Goal: Task Accomplishment & Management: Complete application form

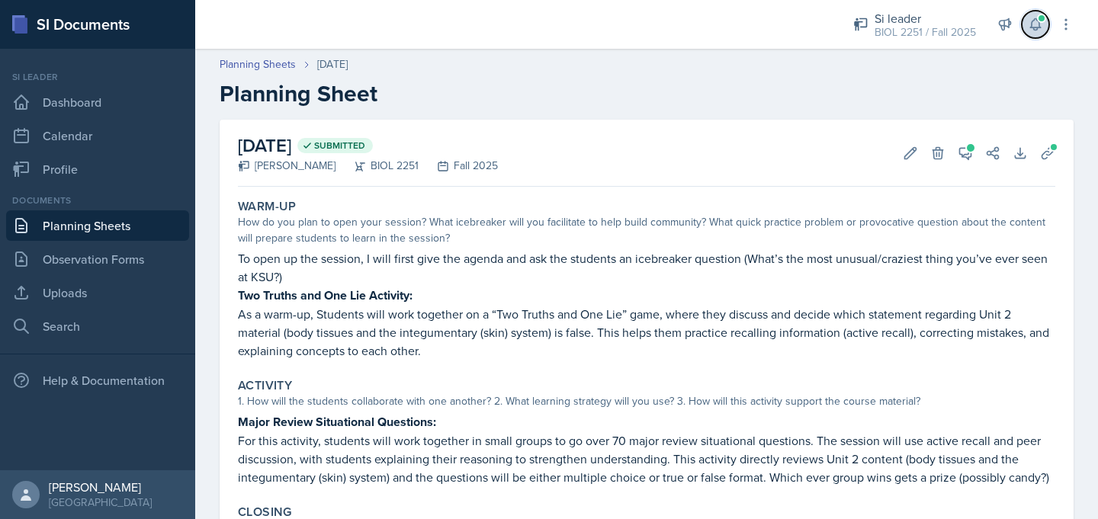
click at [1035, 22] on icon at bounding box center [1035, 24] width 15 height 15
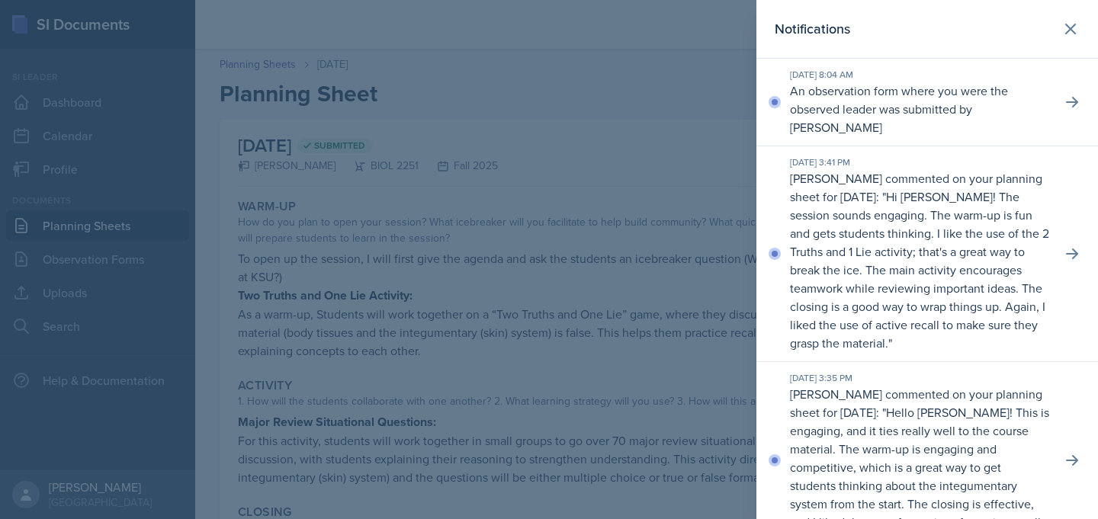
click at [697, 139] on div at bounding box center [549, 259] width 1098 height 519
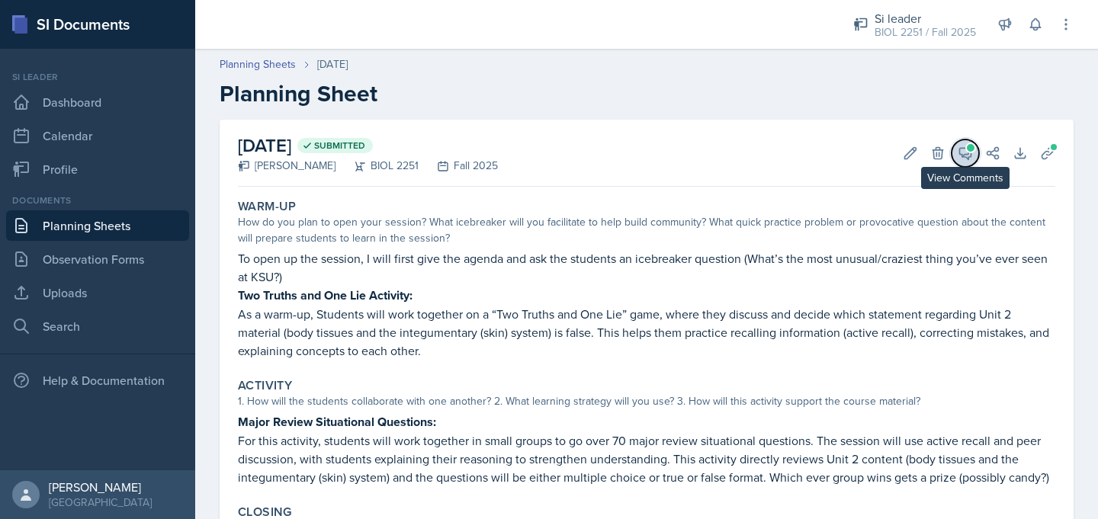
click at [972, 150] on span at bounding box center [971, 148] width 8 height 8
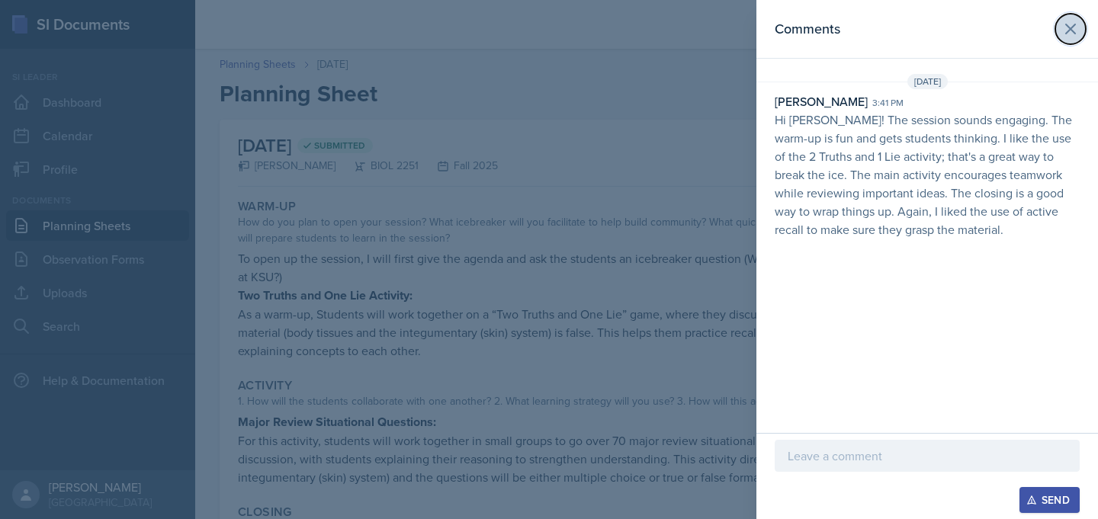
click at [1066, 36] on icon at bounding box center [1071, 29] width 18 height 18
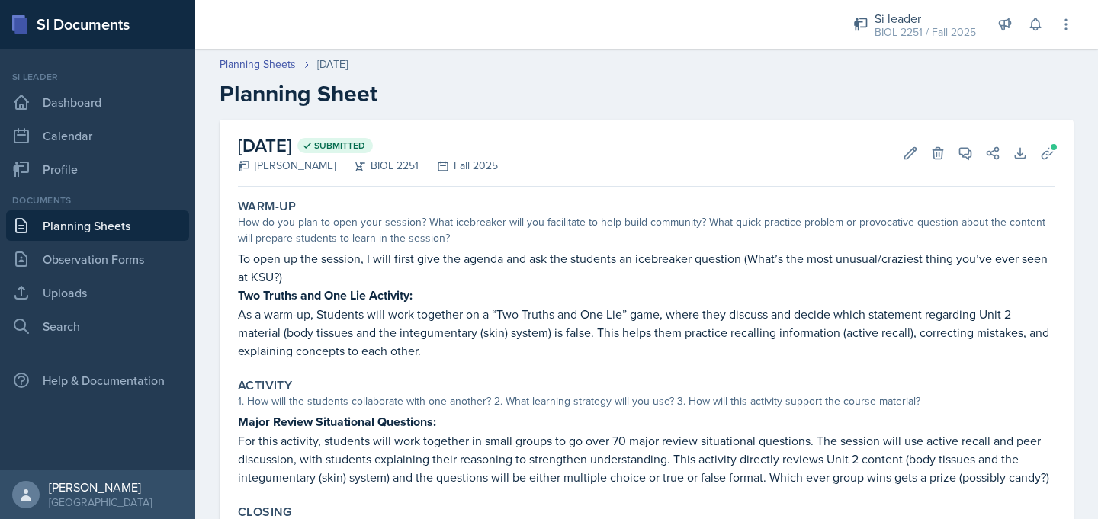
click at [123, 220] on link "Planning Sheets" at bounding box center [97, 226] width 183 height 31
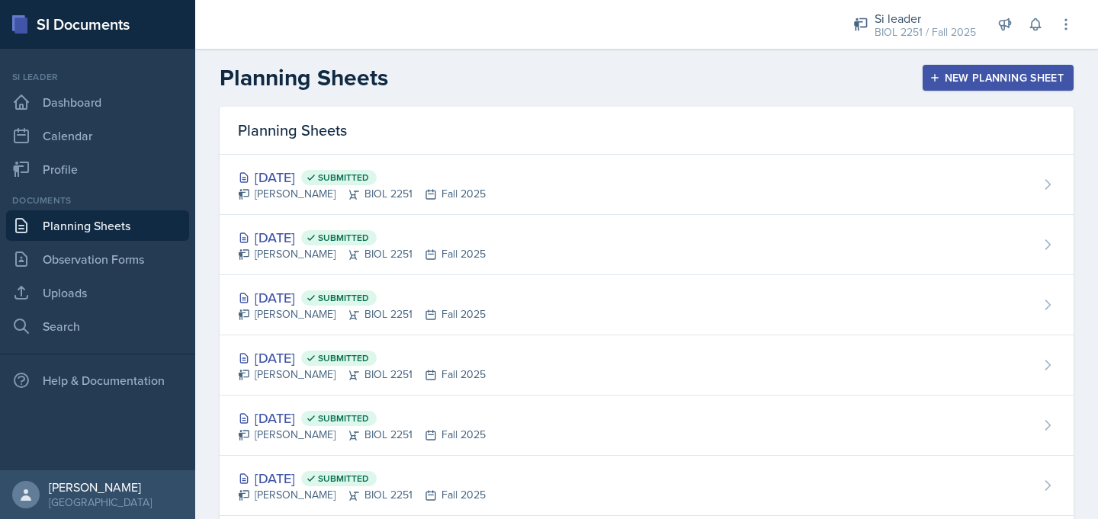
click at [933, 82] on icon "button" at bounding box center [935, 77] width 11 height 11
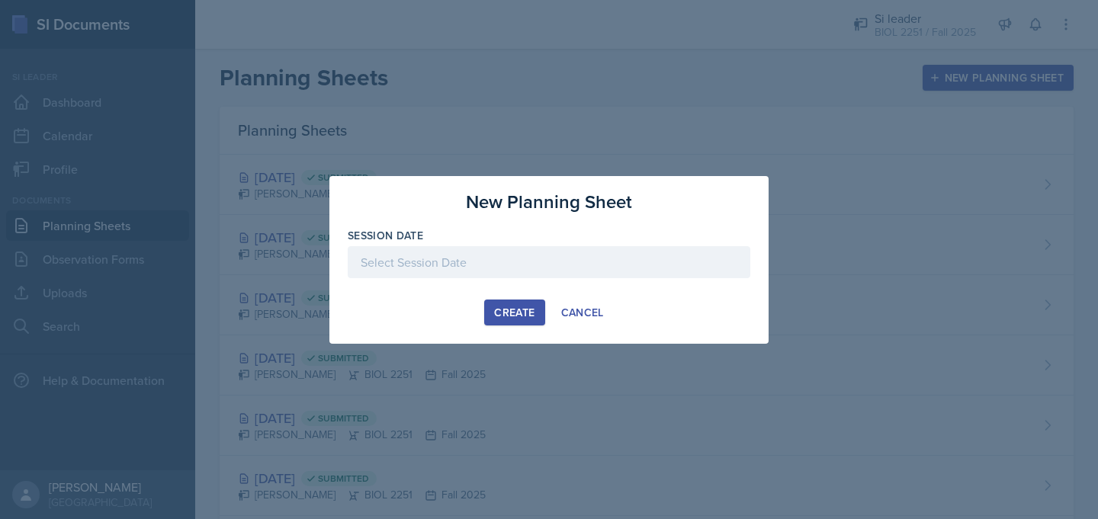
click at [601, 258] on div at bounding box center [549, 262] width 403 height 32
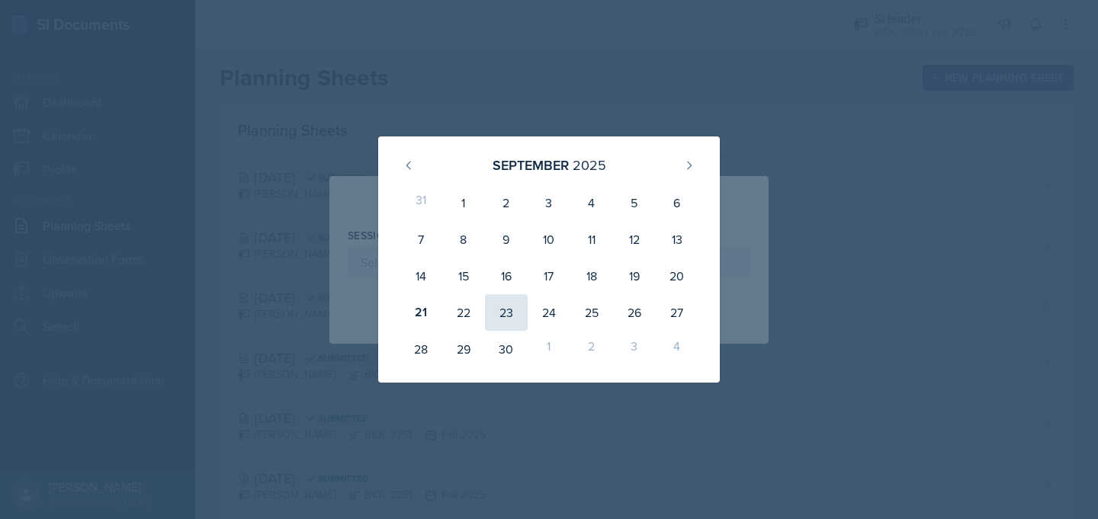
click at [497, 314] on div "23" at bounding box center [506, 312] width 43 height 37
type input "September 23rd, 2025"
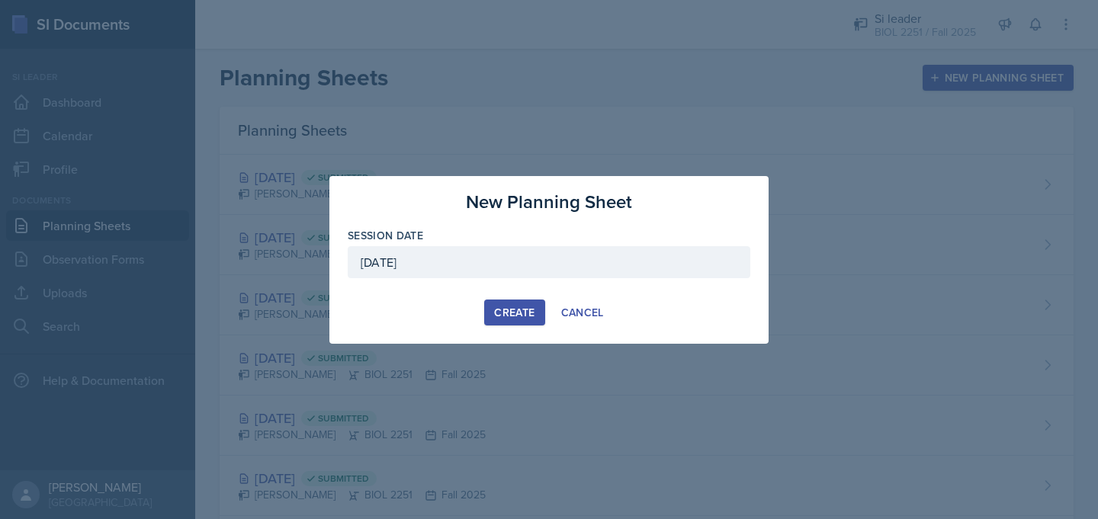
click at [497, 314] on div "Create" at bounding box center [514, 313] width 40 height 12
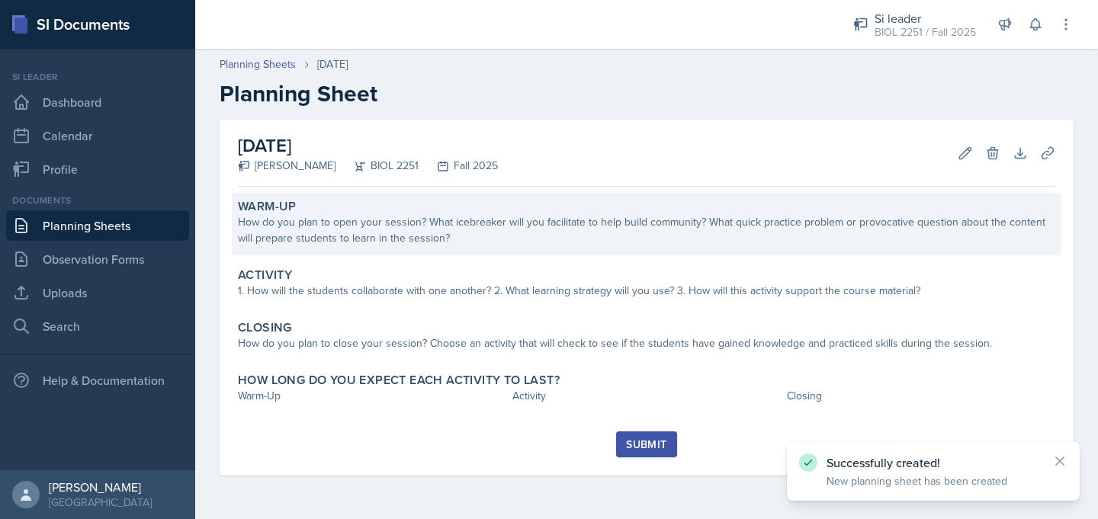
click at [433, 244] on div "How do you plan to open your session? What icebreaker will you facilitate to he…" at bounding box center [647, 230] width 818 height 32
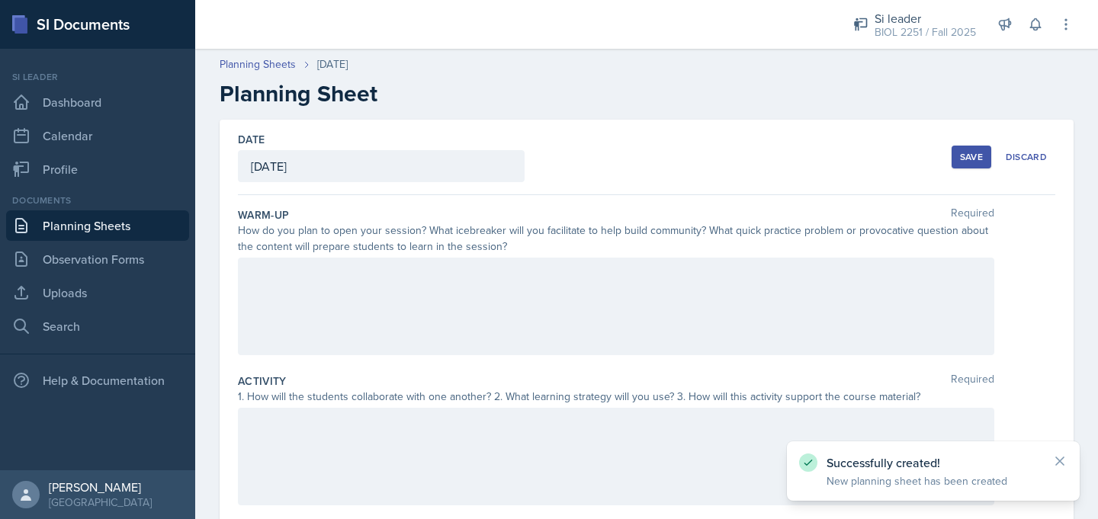
click at [416, 304] on div at bounding box center [616, 307] width 757 height 98
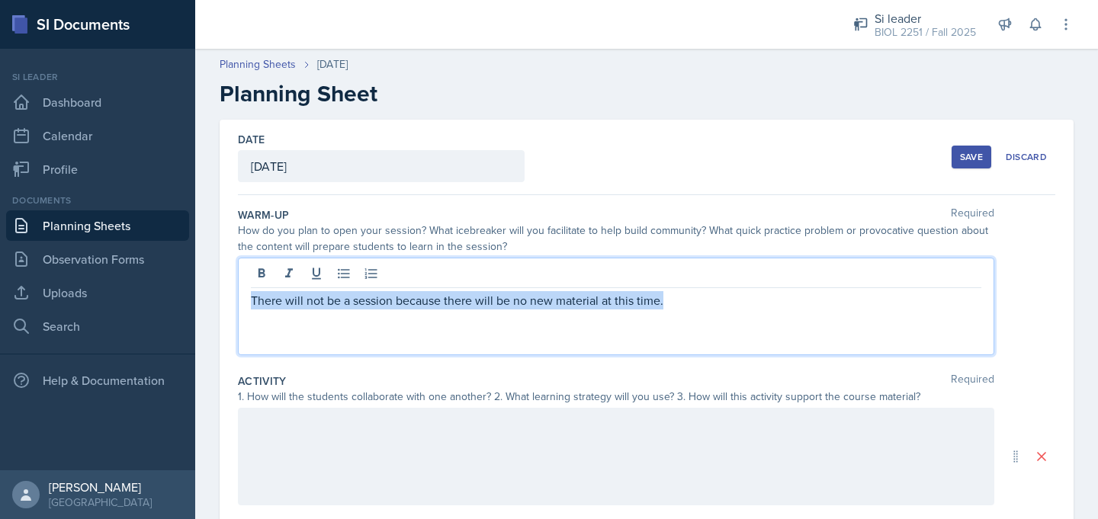
drag, startPoint x: 667, startPoint y: 303, endPoint x: 669, endPoint y: 288, distance: 14.6
click at [669, 288] on div "There will not be a session because there will be no new material at this time." at bounding box center [616, 307] width 757 height 98
copy p "There will not be a session because there will be no new material at this time."
click at [574, 451] on div at bounding box center [616, 457] width 757 height 98
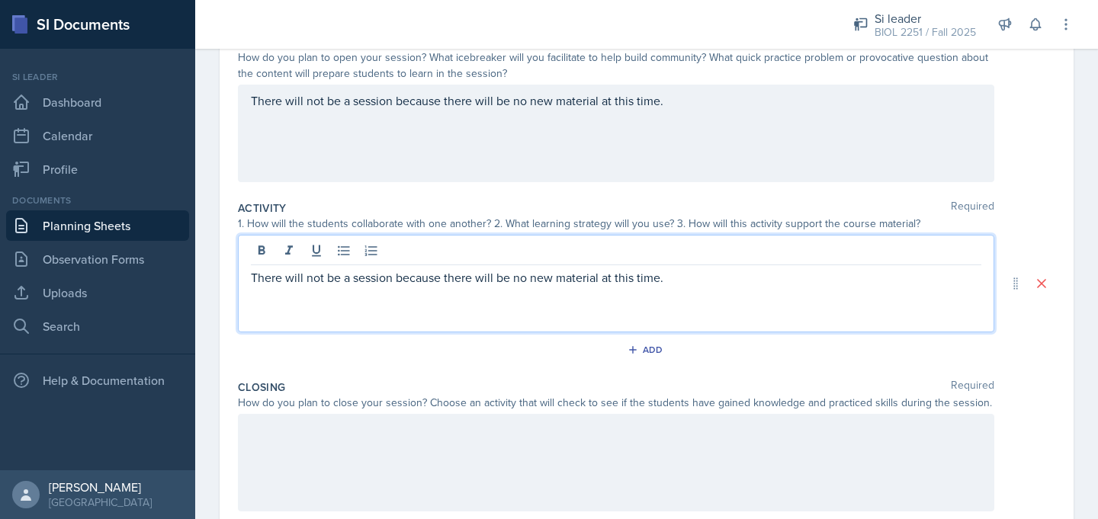
click at [574, 451] on div at bounding box center [616, 463] width 757 height 98
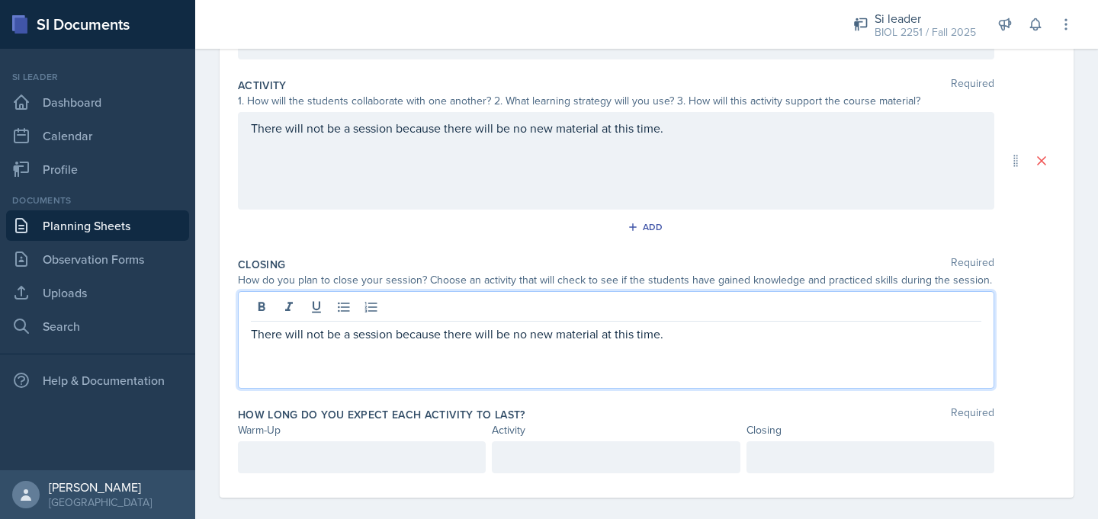
scroll to position [311, 0]
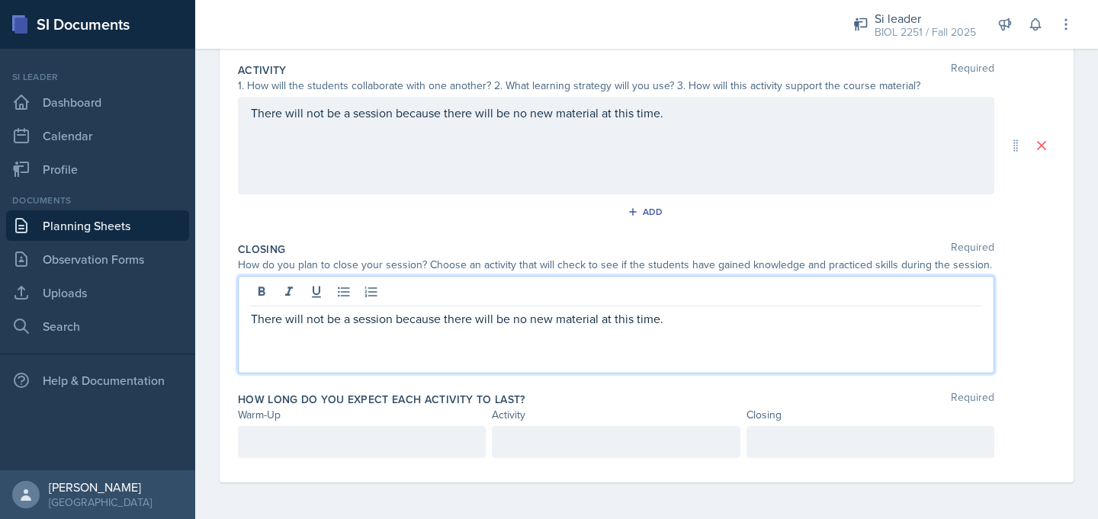
click at [463, 457] on div at bounding box center [362, 442] width 248 height 32
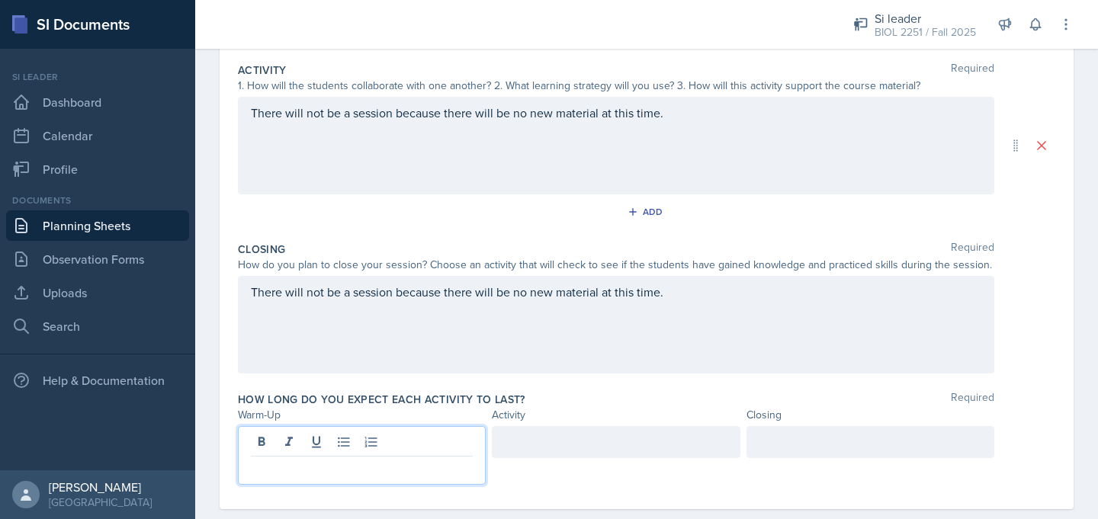
scroll to position [338, 0]
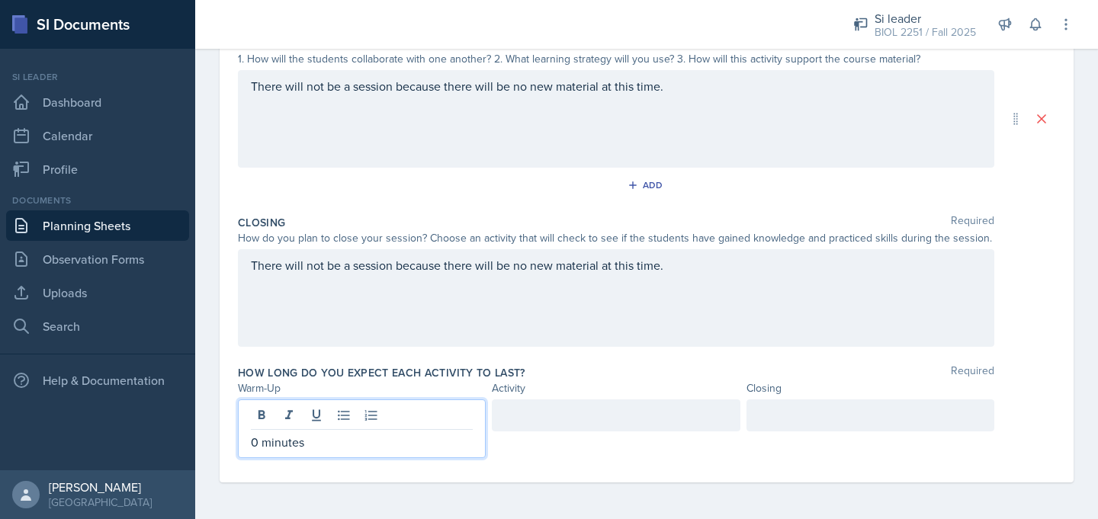
click at [632, 427] on div at bounding box center [616, 416] width 248 height 32
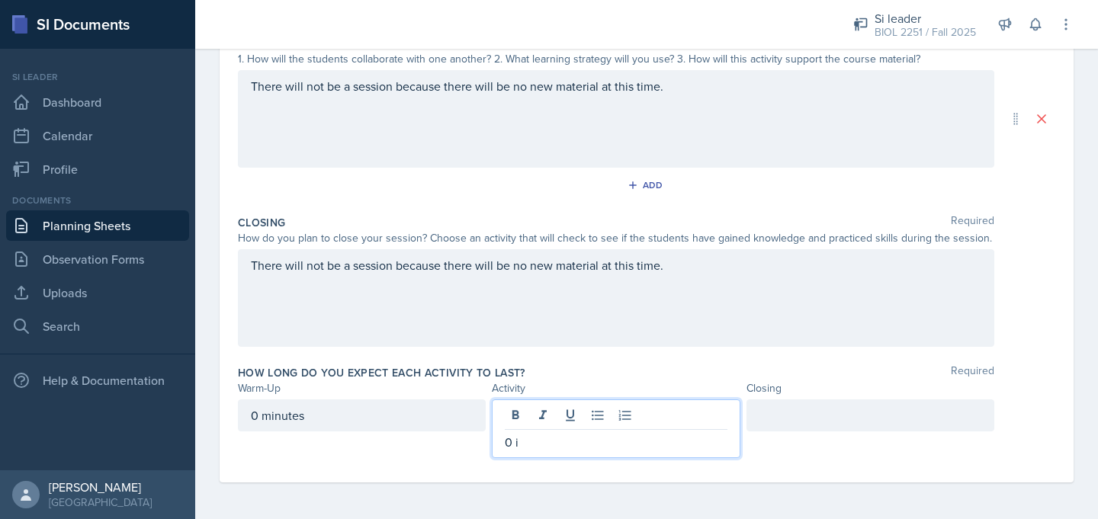
click at [339, 420] on div "0 minutes" at bounding box center [362, 416] width 248 height 32
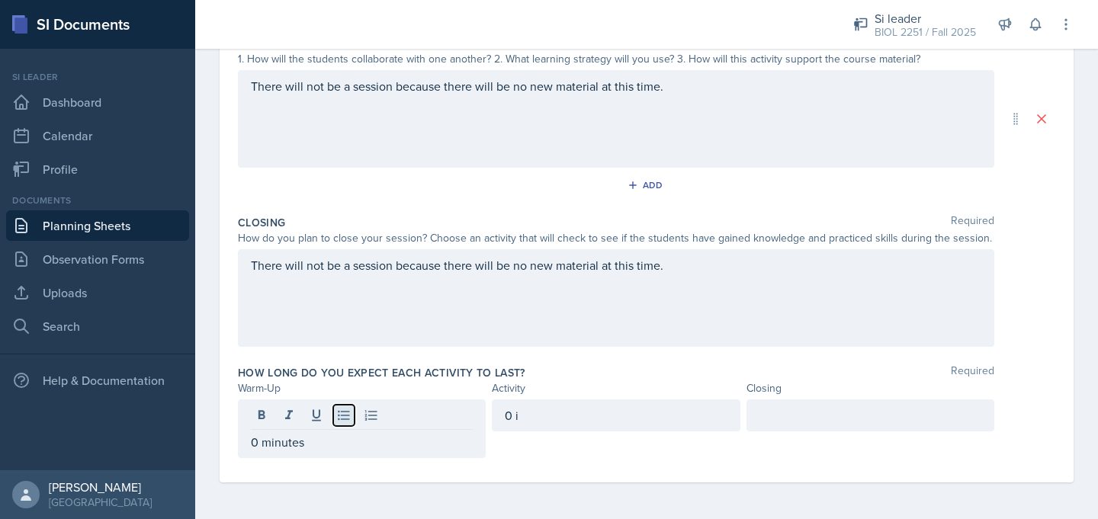
click at [334, 420] on button at bounding box center [343, 415] width 21 height 21
click at [339, 423] on button at bounding box center [343, 415] width 21 height 21
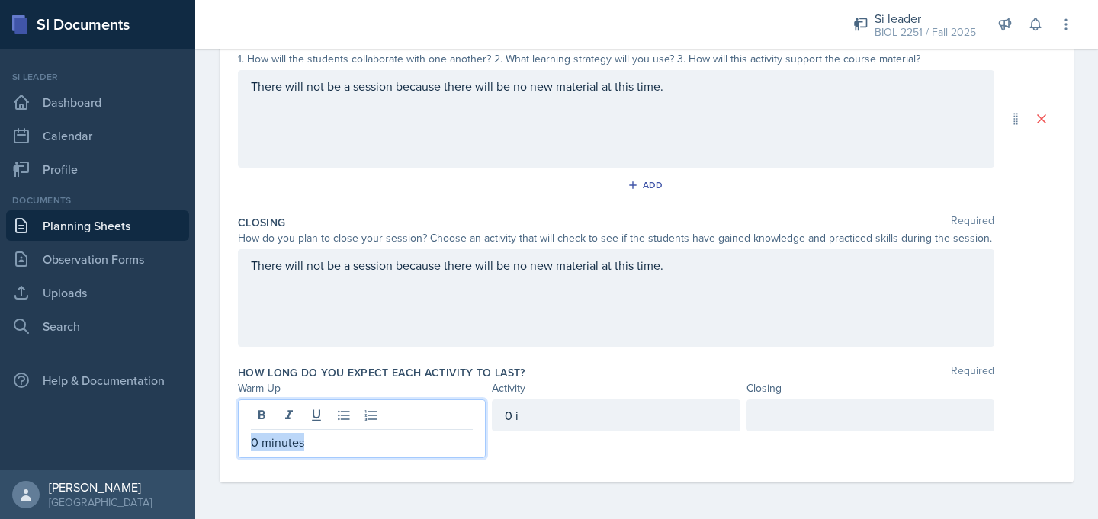
drag, startPoint x: 322, startPoint y: 447, endPoint x: 243, endPoint y: 448, distance: 79.3
click at [243, 448] on div "0 minutes" at bounding box center [362, 429] width 248 height 59
copy p "0 minutes"
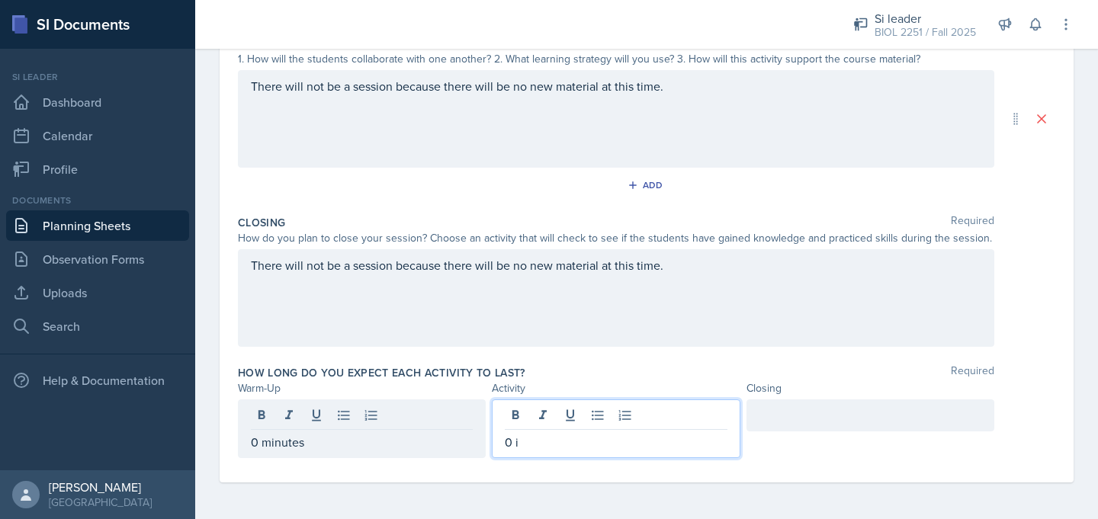
click at [530, 422] on div "0 i" at bounding box center [616, 429] width 248 height 59
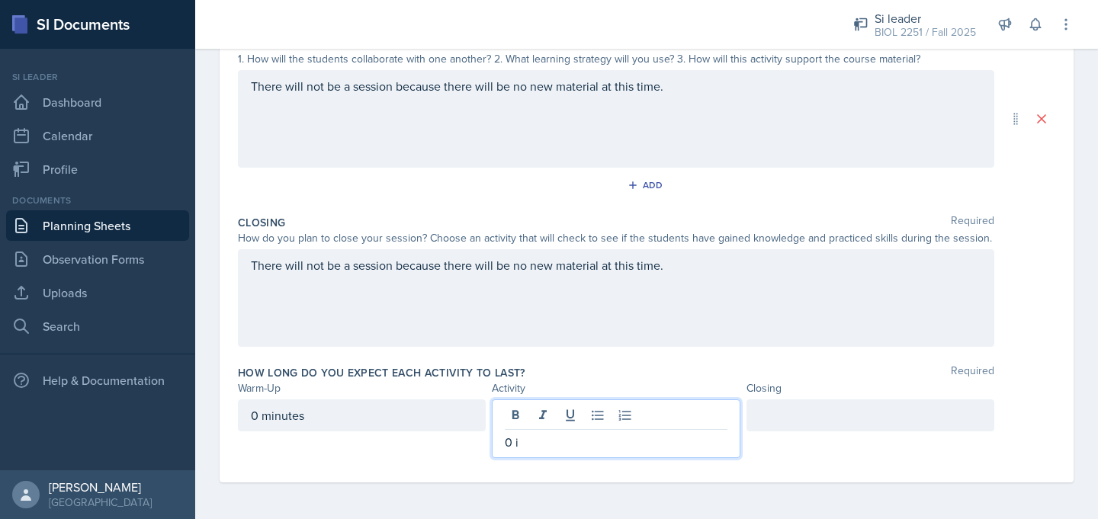
click at [528, 444] on p "0 i" at bounding box center [616, 442] width 222 height 18
drag, startPoint x: 527, startPoint y: 442, endPoint x: 495, endPoint y: 441, distance: 32.0
click at [495, 441] on div "0 i" at bounding box center [616, 429] width 248 height 59
click at [829, 416] on div at bounding box center [871, 416] width 248 height 32
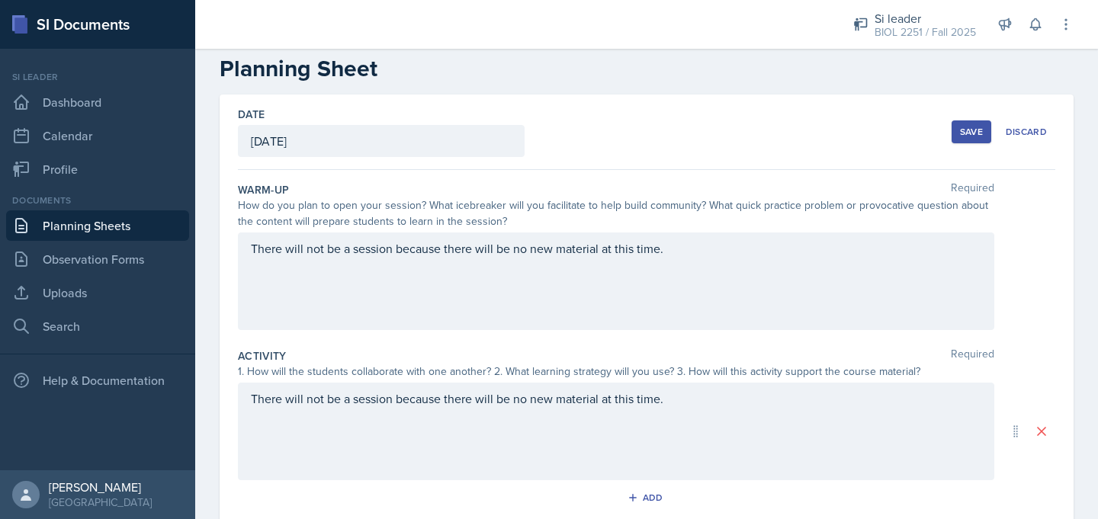
scroll to position [0, 0]
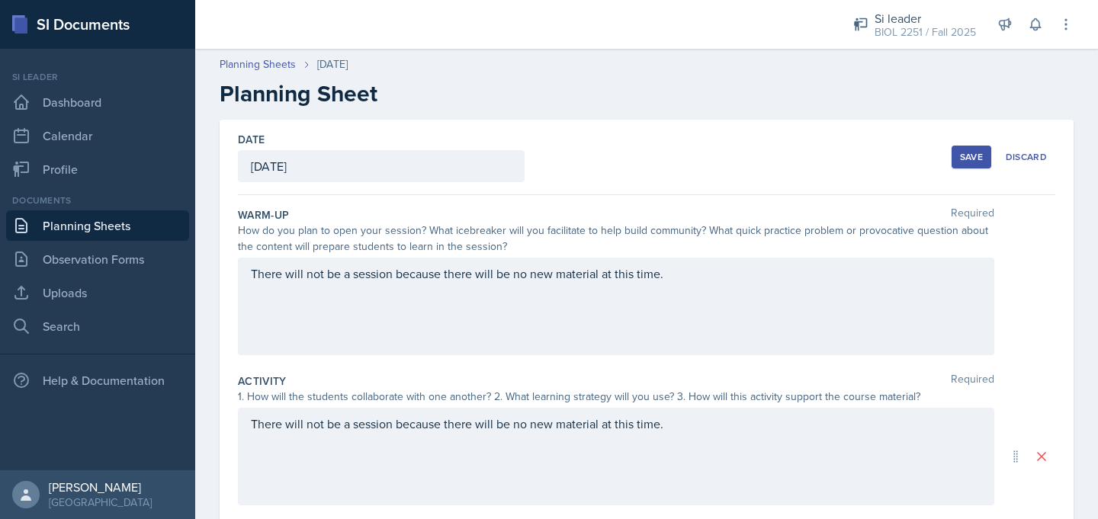
click at [983, 159] on div "Save" at bounding box center [971, 157] width 23 height 12
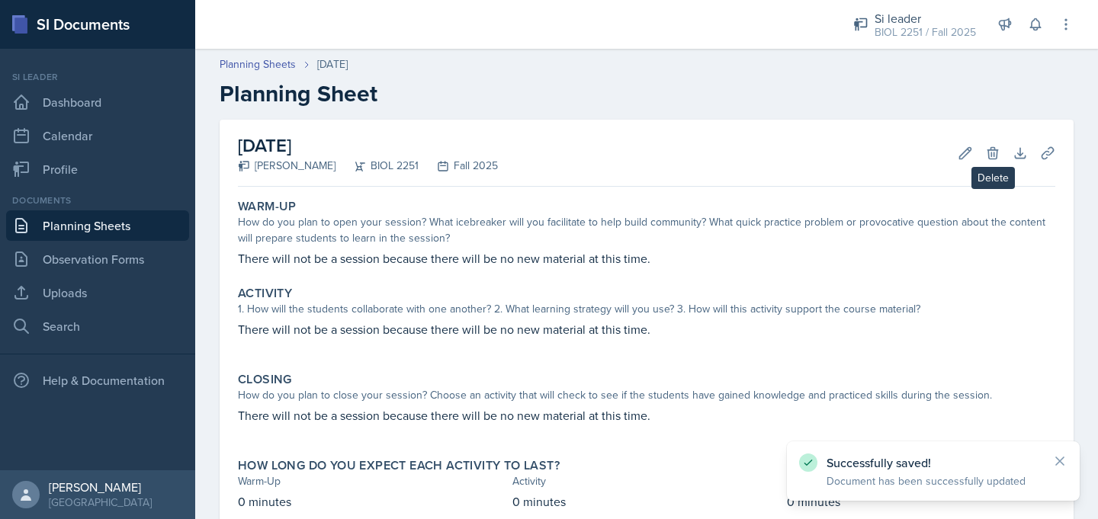
scroll to position [97, 0]
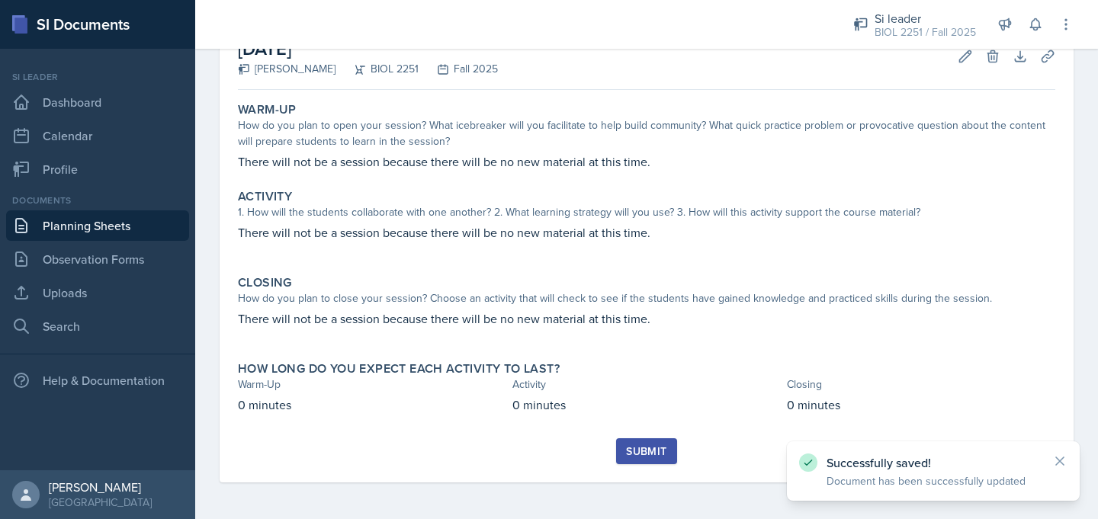
click at [645, 452] on div "Submit" at bounding box center [646, 452] width 40 height 12
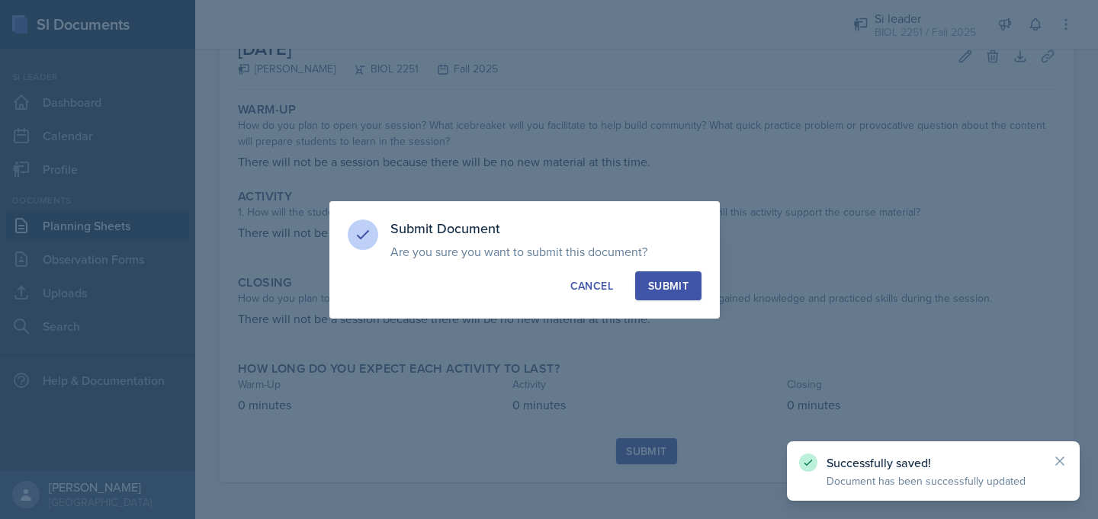
click at [658, 294] on button "Submit" at bounding box center [668, 286] width 66 height 29
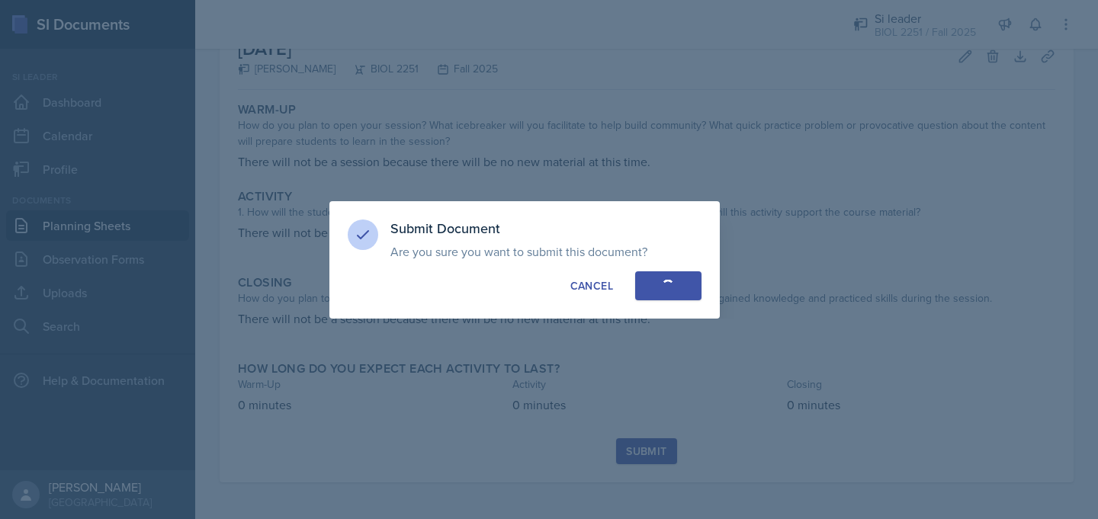
scroll to position [53, 0]
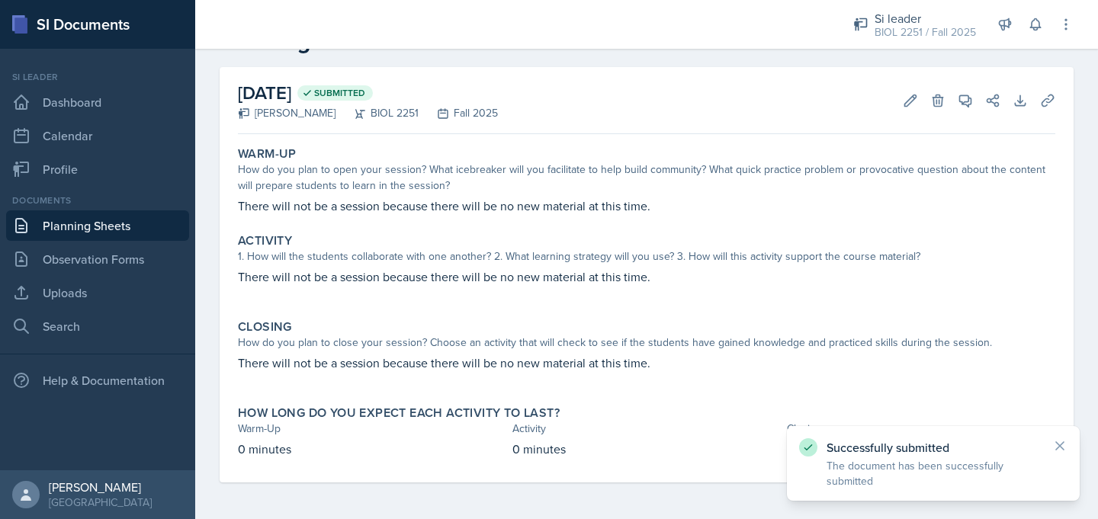
click at [156, 229] on link "Planning Sheets" at bounding box center [97, 226] width 183 height 31
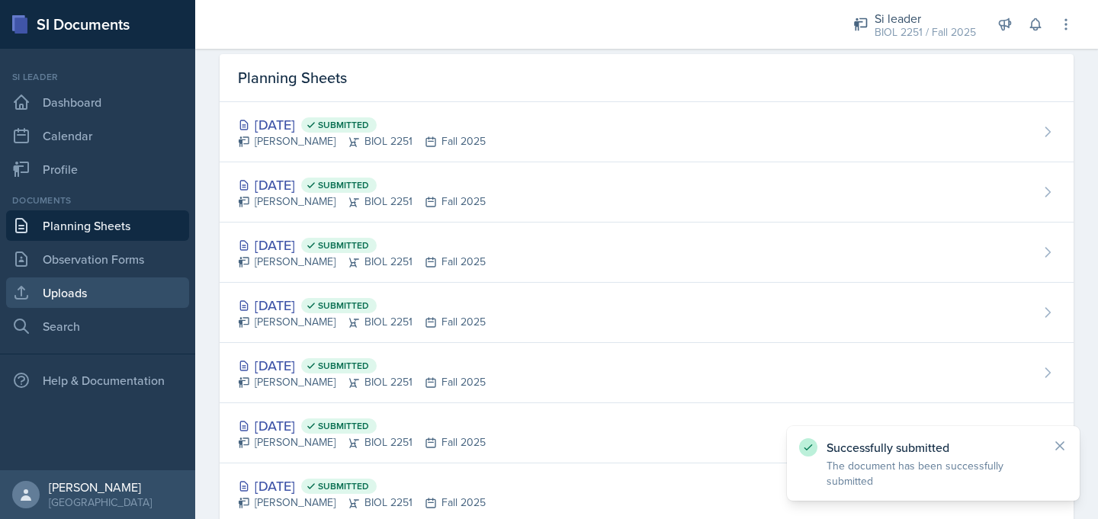
click at [127, 291] on link "Uploads" at bounding box center [97, 293] width 183 height 31
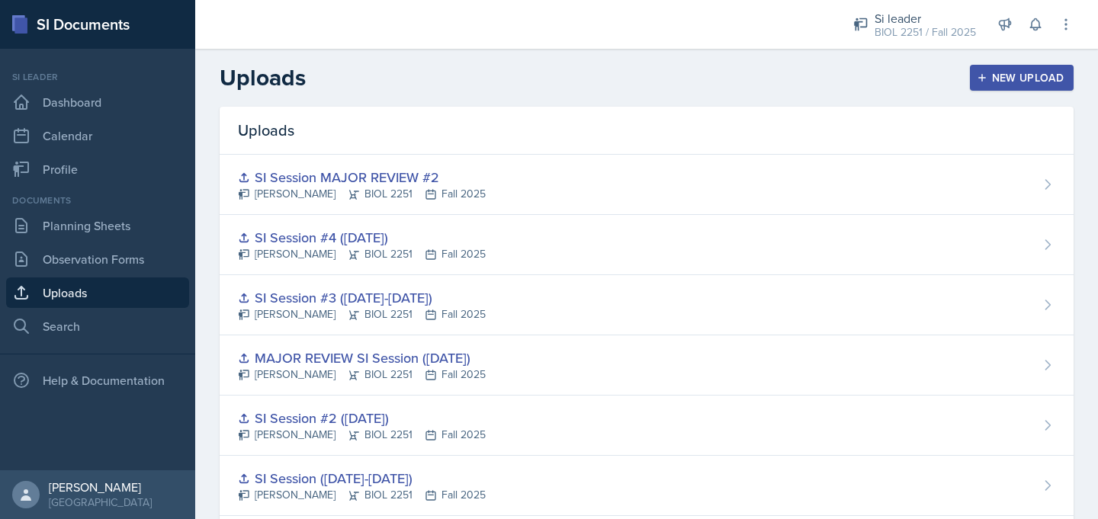
click at [1000, 81] on div "New Upload" at bounding box center [1022, 78] width 85 height 12
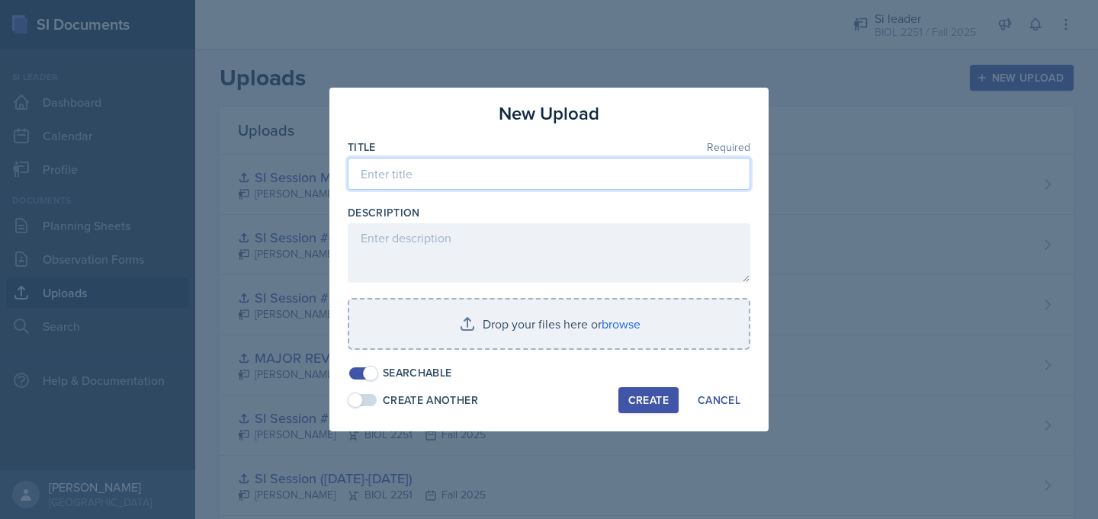
click at [610, 174] on input at bounding box center [549, 174] width 403 height 32
click at [500, 180] on input "SI Session (September 25,2025)" at bounding box center [549, 174] width 403 height 32
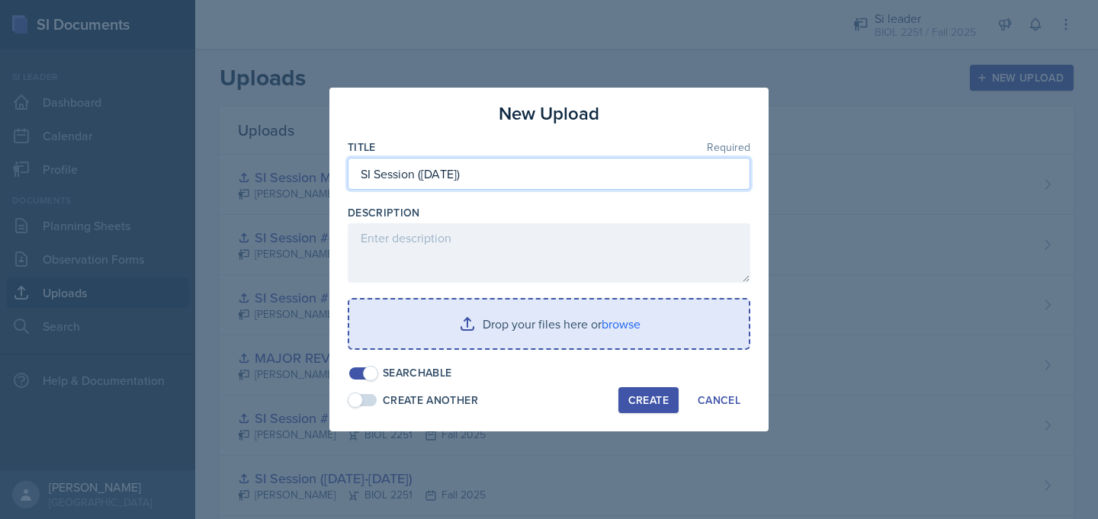
type input "SI Session (September 25, 2025)"
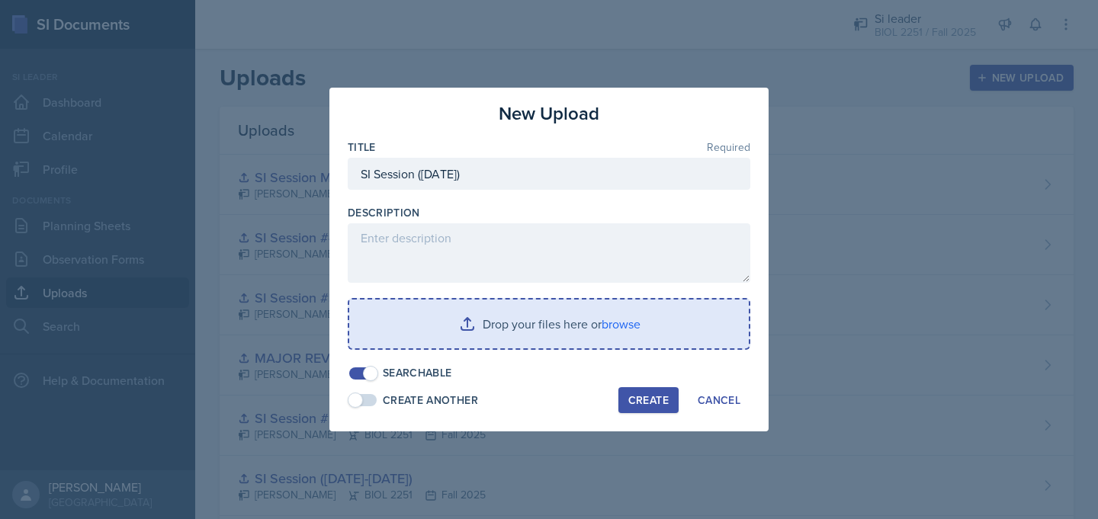
click at [494, 322] on input "file" at bounding box center [549, 324] width 400 height 49
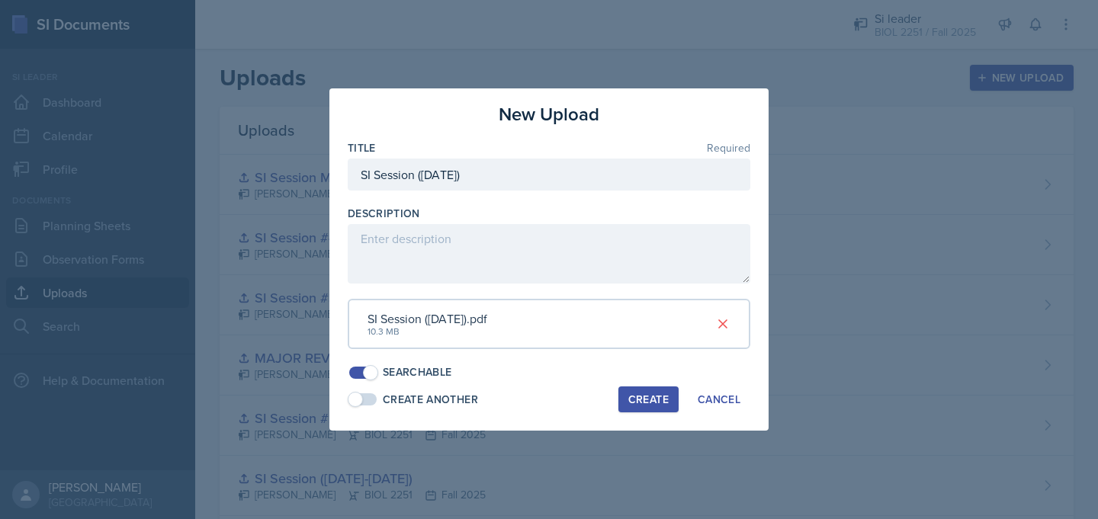
click at [650, 401] on div "Create" at bounding box center [649, 400] width 40 height 12
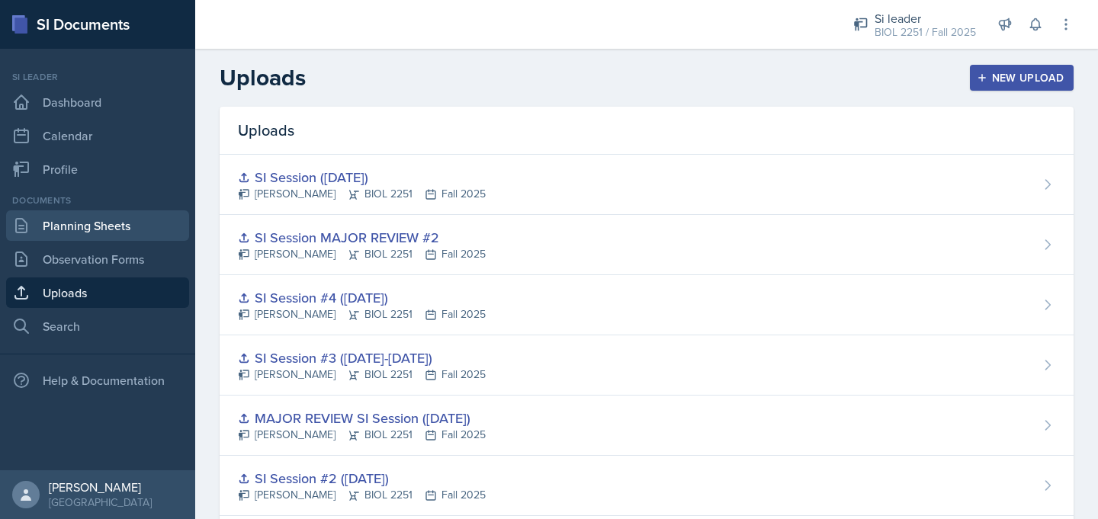
click at [121, 223] on link "Planning Sheets" at bounding box center [97, 226] width 183 height 31
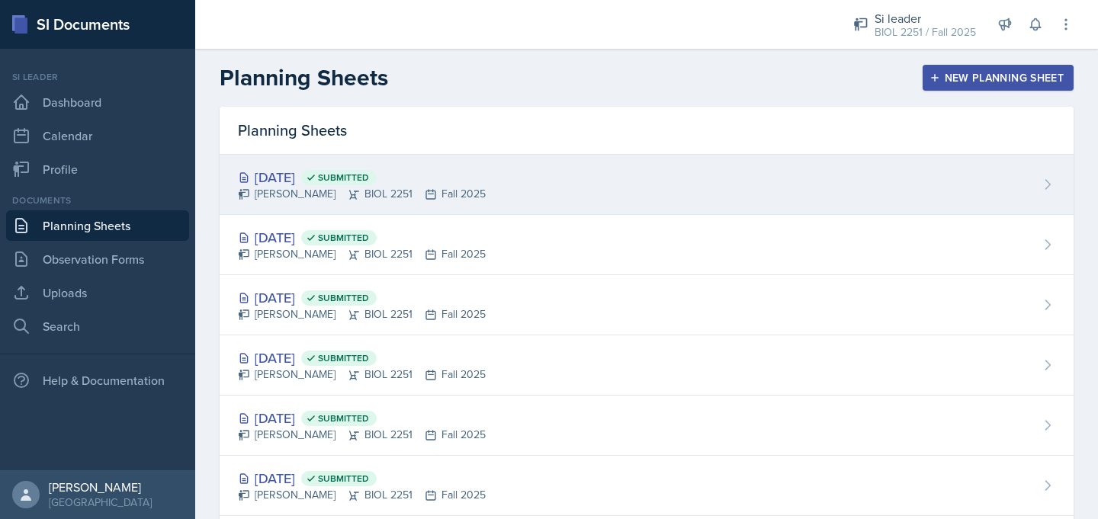
click at [999, 179] on div "Sep 23rd, 2025 Submitted Camille Richardson BIOL 2251 Fall 2025" at bounding box center [647, 185] width 854 height 60
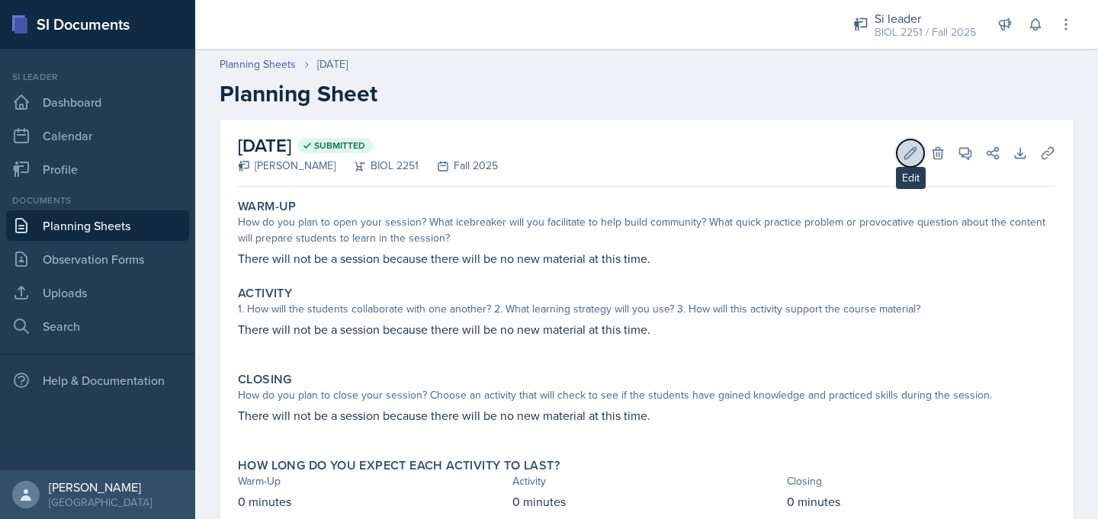
click at [911, 156] on icon at bounding box center [910, 153] width 15 height 15
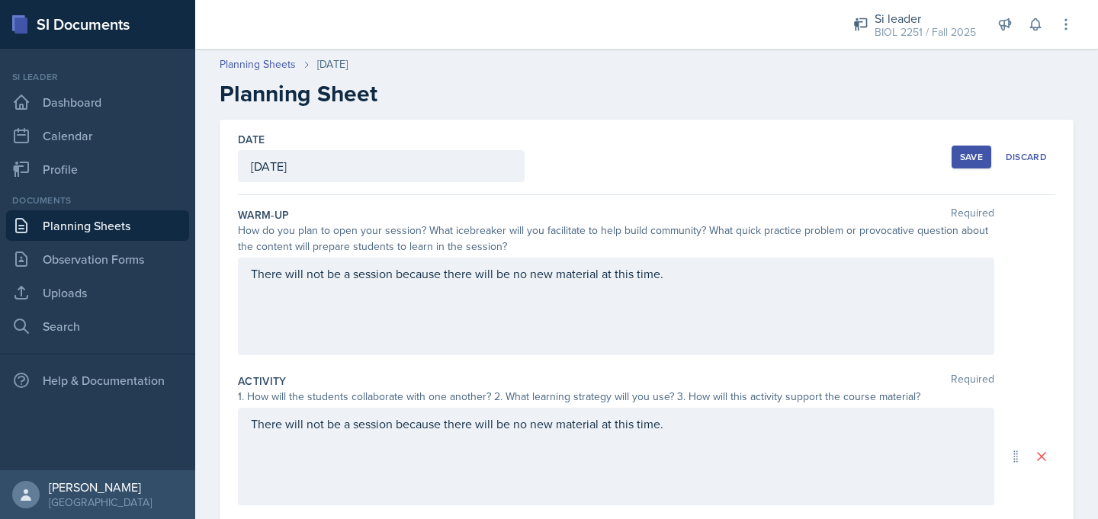
click at [695, 279] on div "There will not be a session because there will be no new material at this time." at bounding box center [616, 307] width 757 height 98
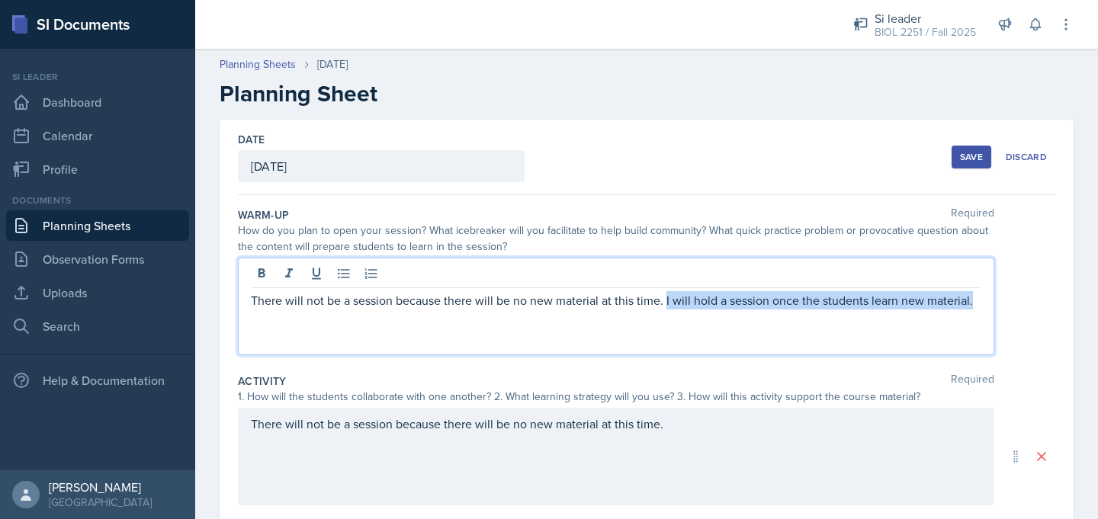
drag, startPoint x: 980, startPoint y: 299, endPoint x: 667, endPoint y: 307, distance: 312.9
click at [667, 307] on p "There will not be a session because there will be no new material at this time.…" at bounding box center [616, 300] width 731 height 18
copy p "I will hold a session once the students learn new material."
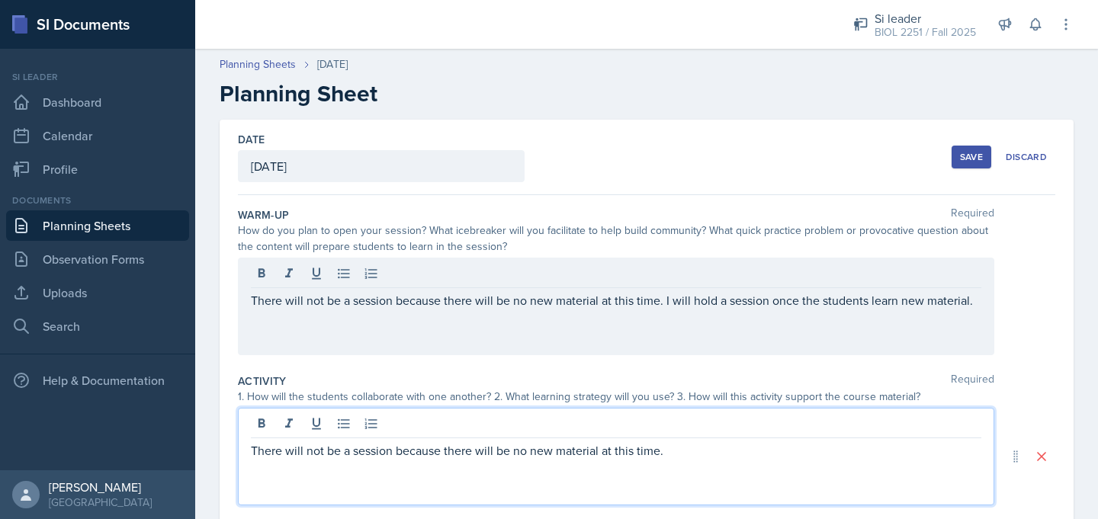
click at [687, 431] on div "There will not be a session because there will be no new material at this time." at bounding box center [616, 457] width 757 height 98
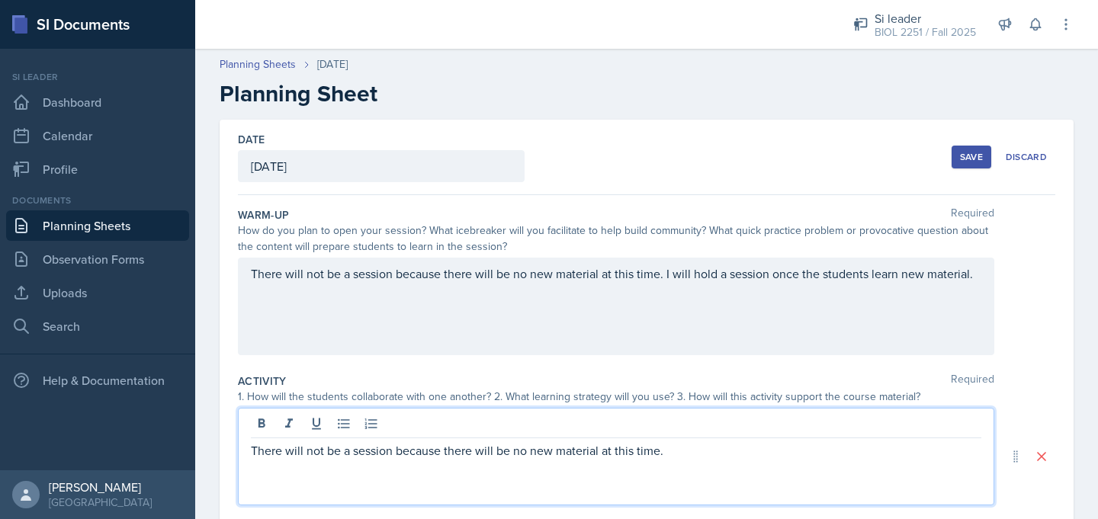
click at [800, 276] on div "There will not be a session because there will be no new material at this time.…" at bounding box center [616, 307] width 757 height 98
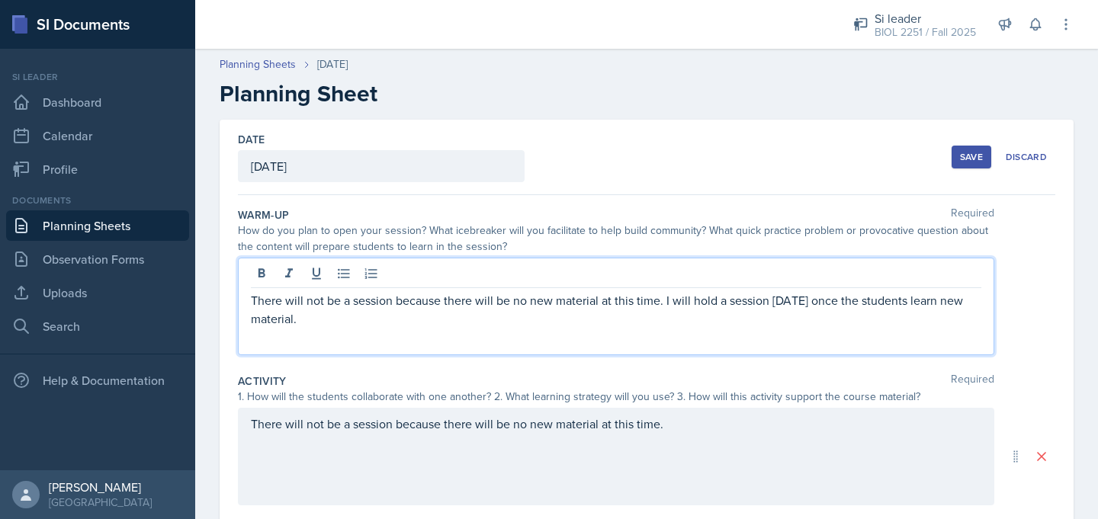
drag, startPoint x: 375, startPoint y: 325, endPoint x: 253, endPoint y: 300, distance: 125.4
click at [253, 300] on p "There will not be a session because there will be no new material at this time.…" at bounding box center [616, 309] width 731 height 37
drag, startPoint x: 345, startPoint y: 325, endPoint x: 242, endPoint y: 298, distance: 106.4
click at [242, 298] on div "There will not be a session because there will be no new material at this time.…" at bounding box center [616, 307] width 757 height 98
copy p "There will not be a session because there will be no new material at this time.…"
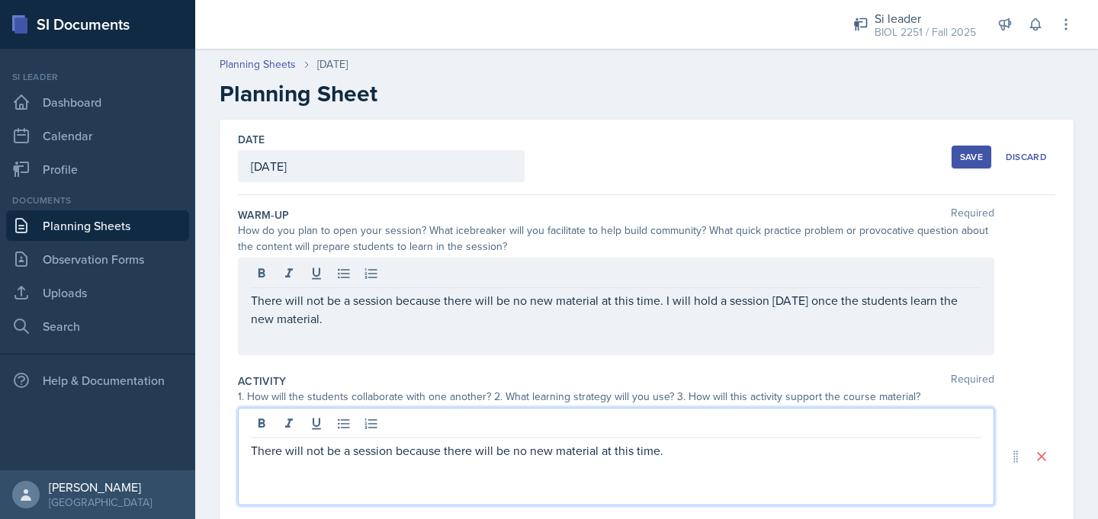
drag, startPoint x: 675, startPoint y: 432, endPoint x: 238, endPoint y: 450, distance: 437.5
click at [238, 450] on div "There will not be a session because there will be no new material at this time." at bounding box center [616, 457] width 757 height 98
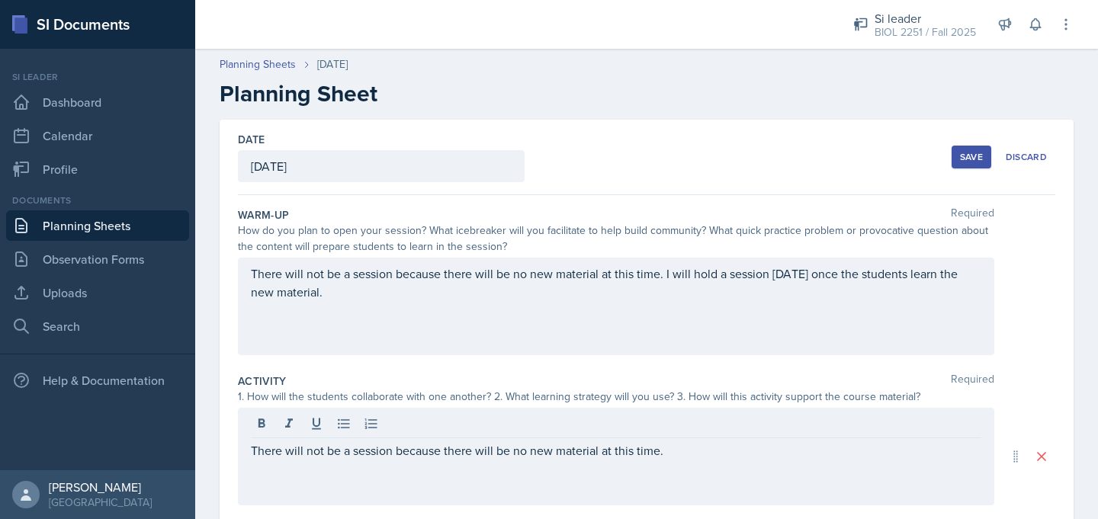
drag, startPoint x: 238, startPoint y: 450, endPoint x: 716, endPoint y: 457, distance: 478.4
click at [730, 457] on div "There will not be a session because there will be no new material at this time." at bounding box center [616, 457] width 757 height 98
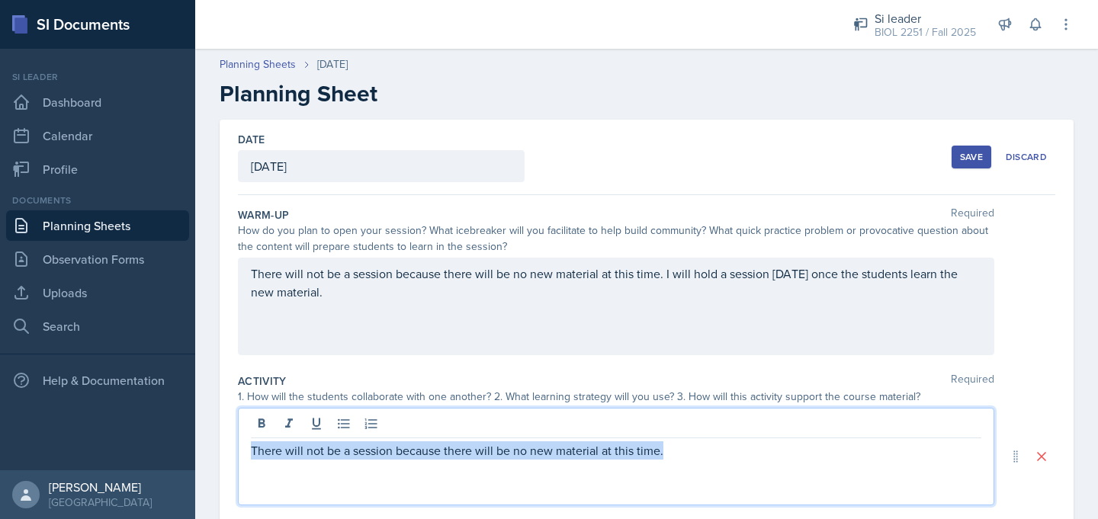
drag, startPoint x: 667, startPoint y: 455, endPoint x: 249, endPoint y: 453, distance: 417.3
click at [249, 453] on div "There will not be a session because there will be no new material at this time." at bounding box center [616, 457] width 757 height 98
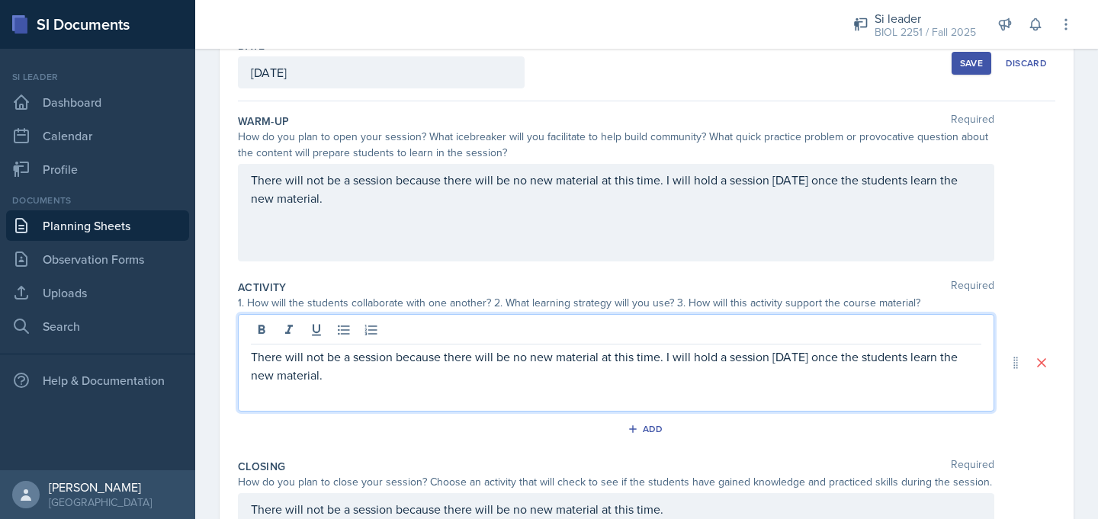
scroll to position [311, 0]
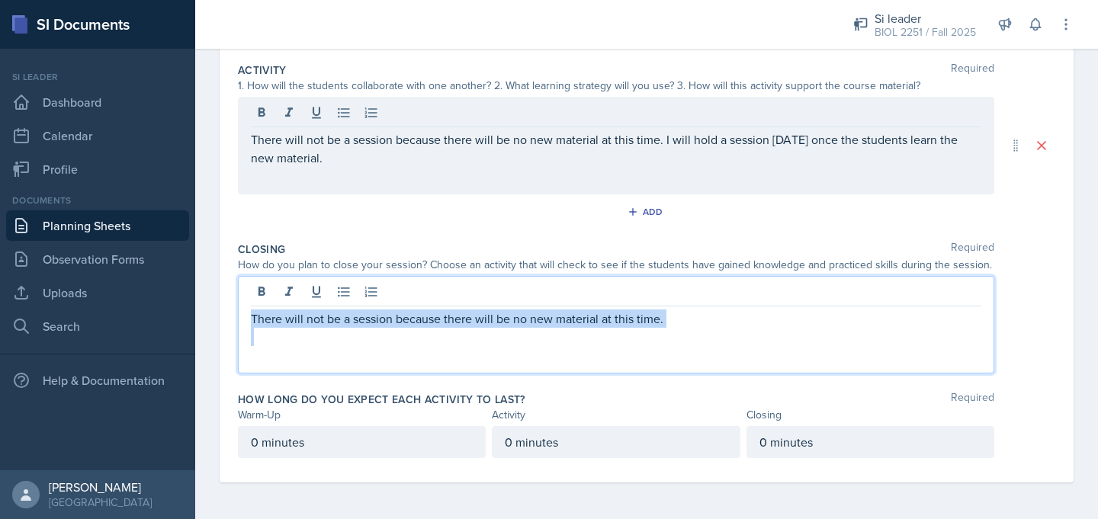
drag, startPoint x: 677, startPoint y: 294, endPoint x: 287, endPoint y: 336, distance: 392.1
click at [287, 336] on div "There will not be a session because there will be no new material at this time." at bounding box center [616, 328] width 731 height 37
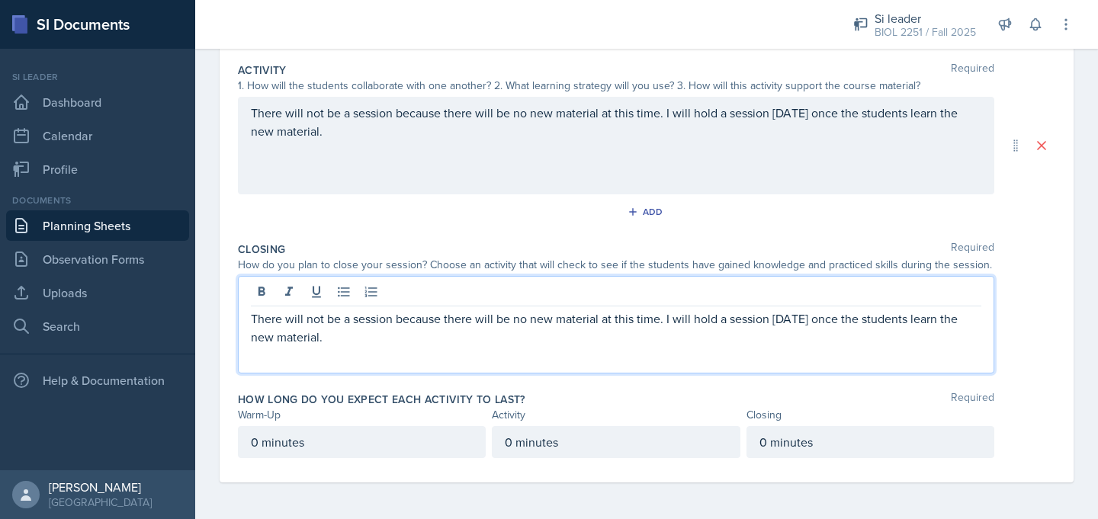
scroll to position [0, 0]
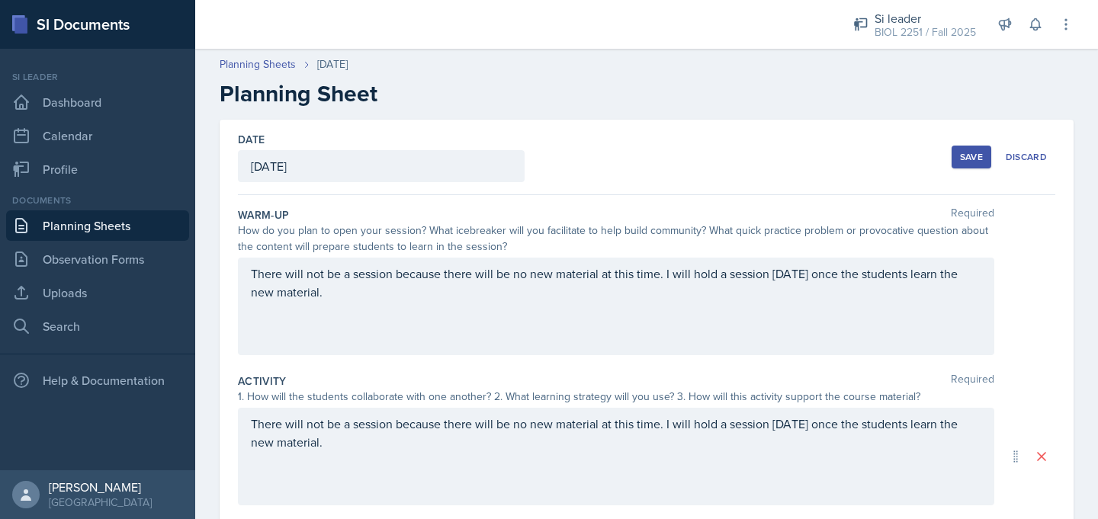
click at [967, 157] on div "Save" at bounding box center [971, 157] width 23 height 12
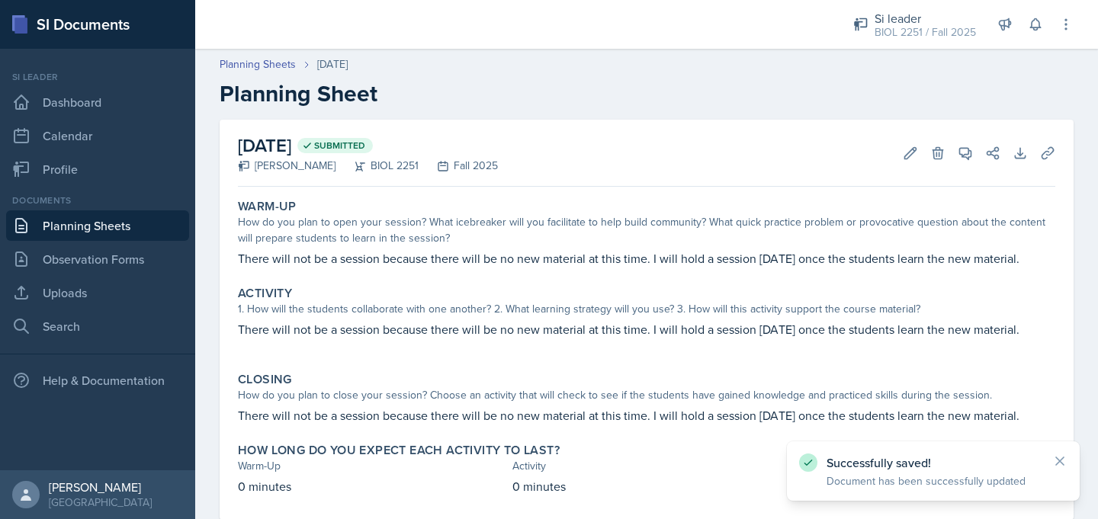
scroll to position [37, 0]
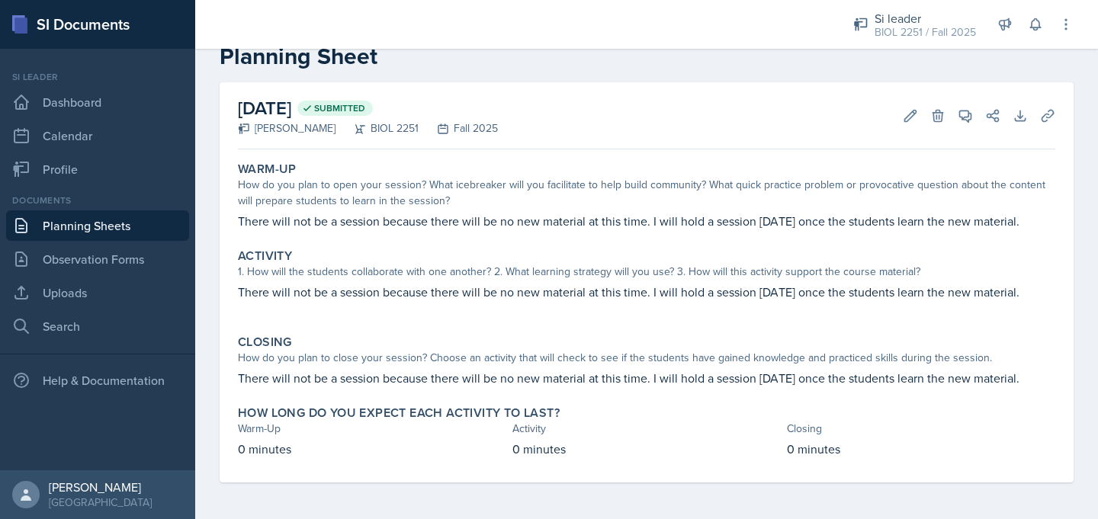
click at [140, 235] on link "Planning Sheets" at bounding box center [97, 226] width 183 height 31
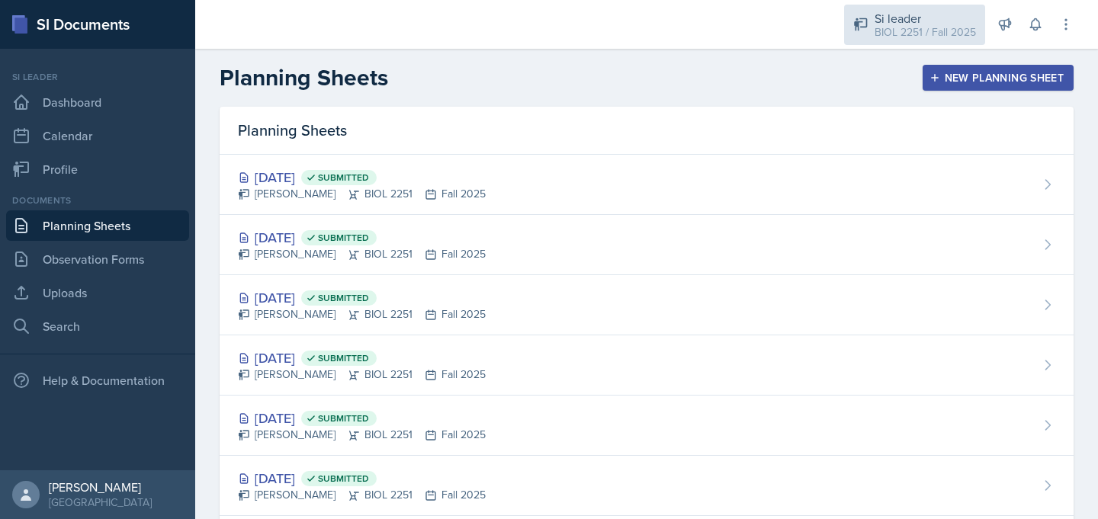
click at [918, 21] on div "Si leader" at bounding box center [925, 18] width 101 height 18
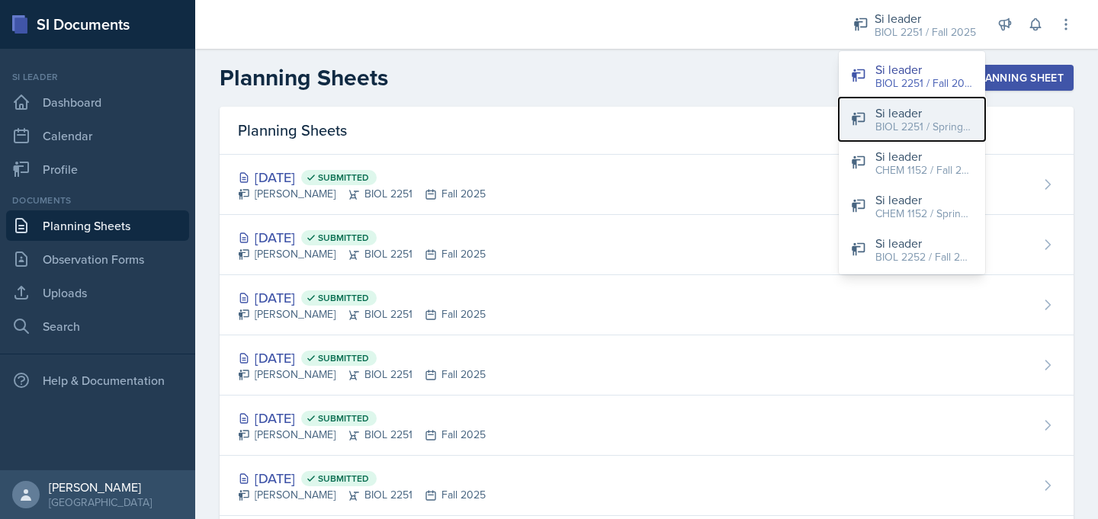
click at [897, 112] on div "Si leader" at bounding box center [925, 113] width 98 height 18
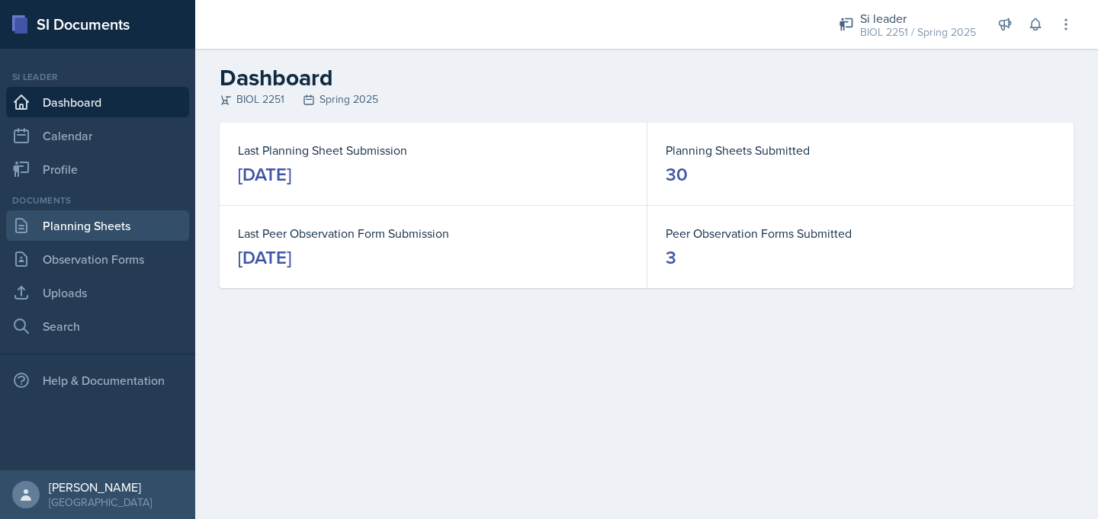
click at [137, 237] on link "Planning Sheets" at bounding box center [97, 226] width 183 height 31
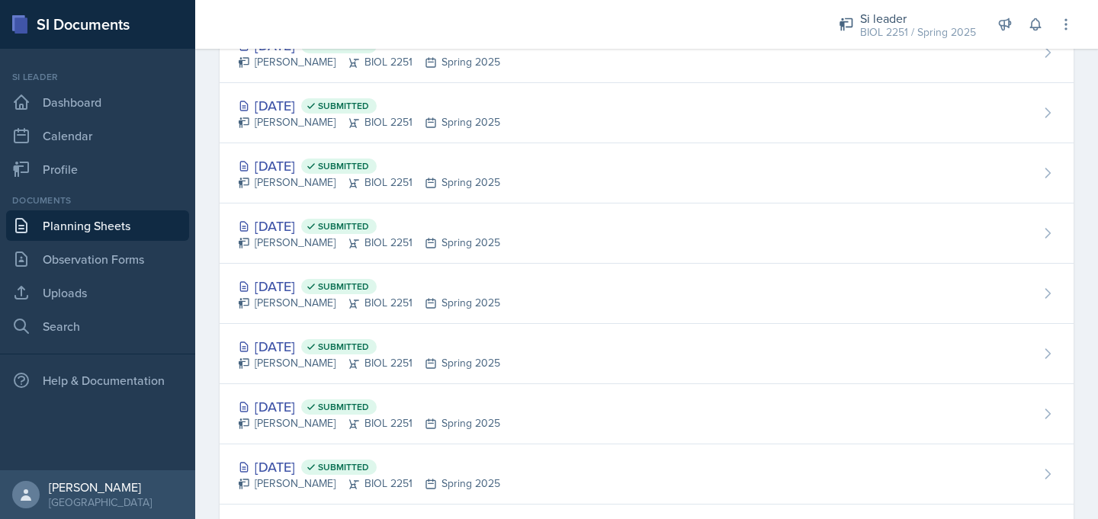
scroll to position [1280, 0]
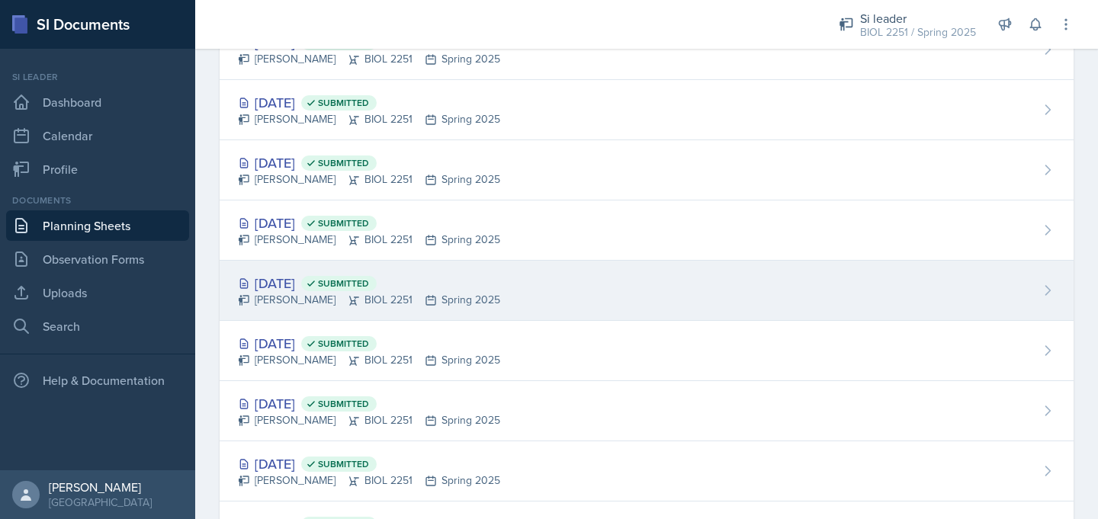
click at [320, 276] on div "Feb 6th, 2025 Submitted" at bounding box center [369, 283] width 262 height 21
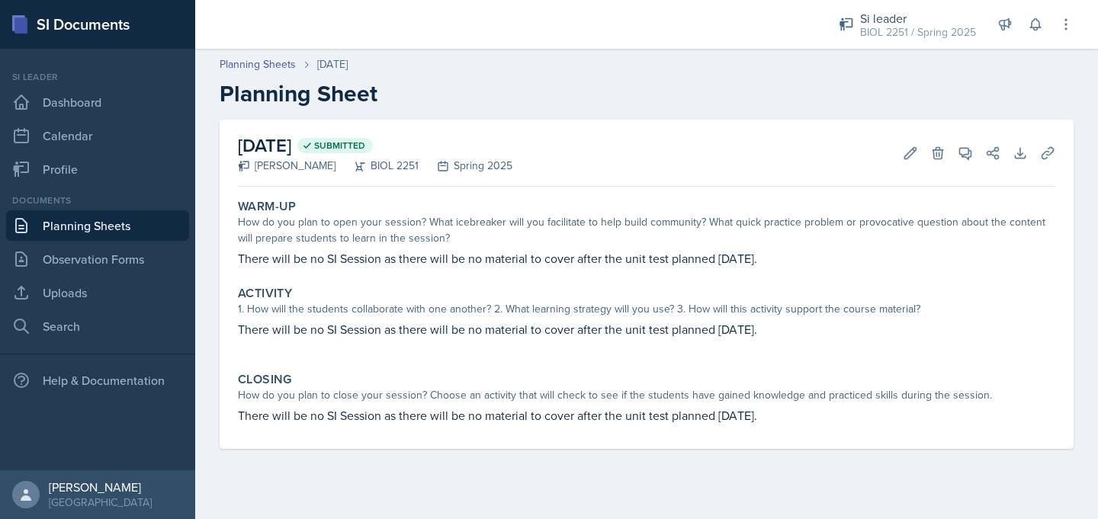
click at [112, 224] on link "Planning Sheets" at bounding box center [97, 226] width 183 height 31
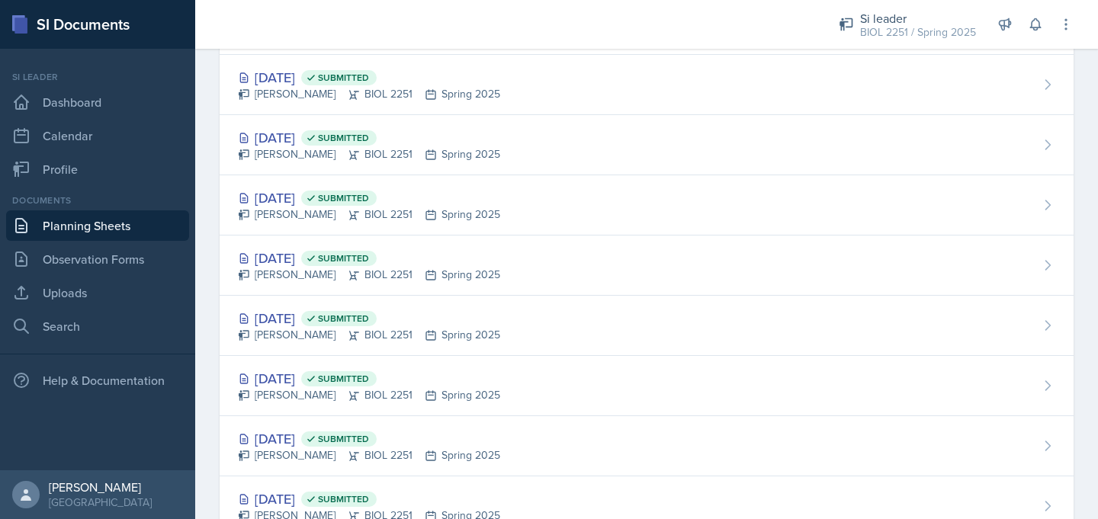
scroll to position [1129, 0]
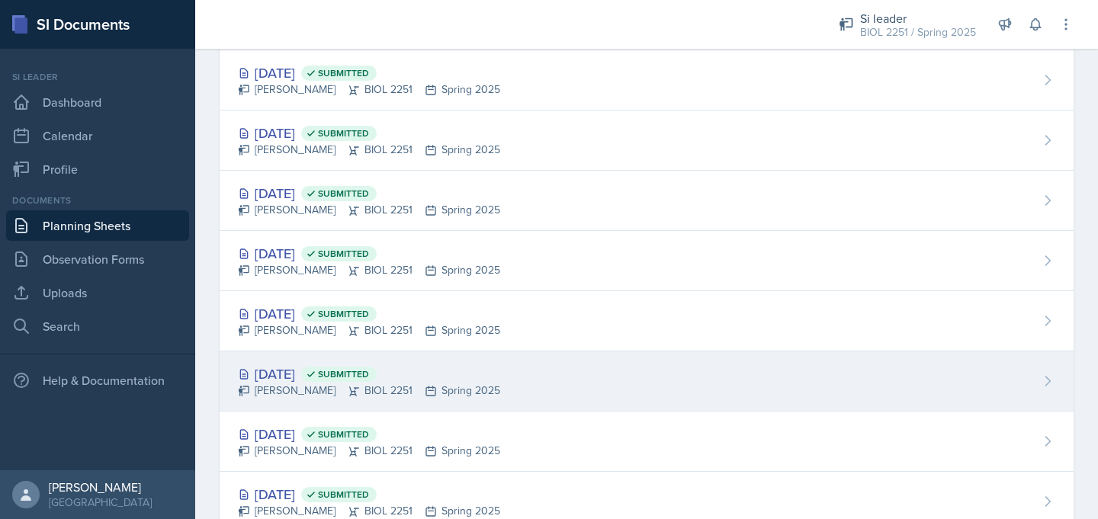
click at [291, 366] on div "Feb 7th, 2025 Submitted" at bounding box center [369, 374] width 262 height 21
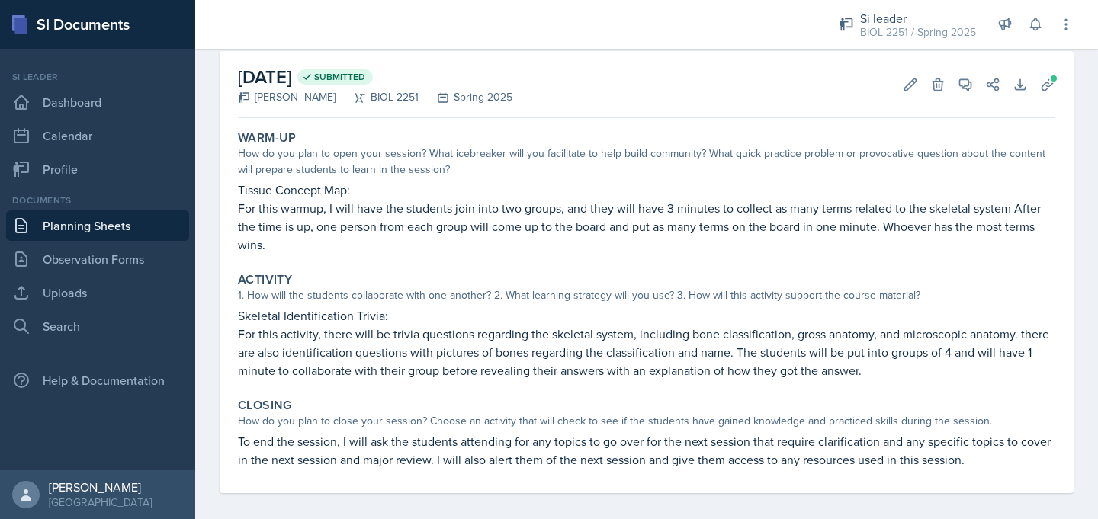
scroll to position [70, 0]
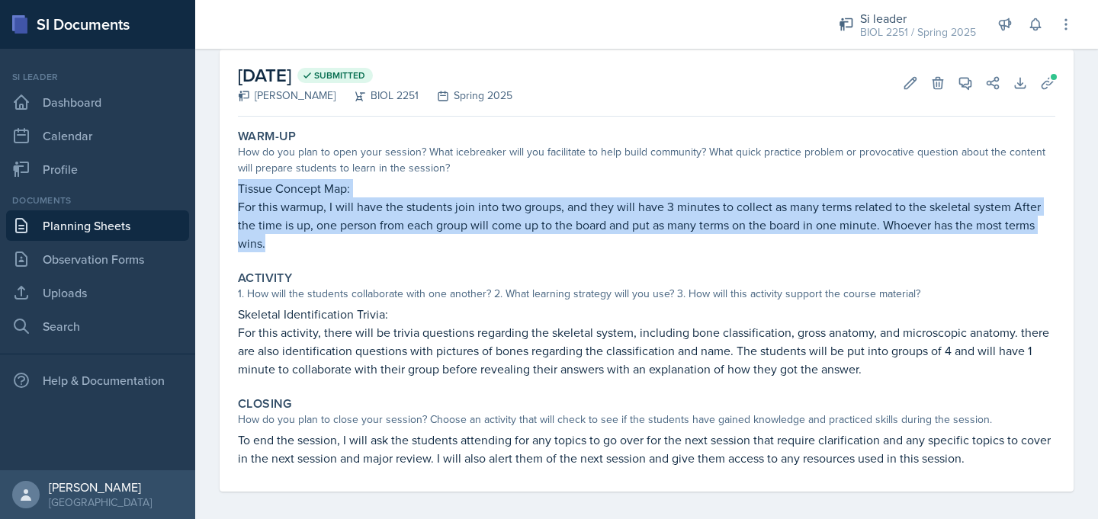
drag, startPoint x: 239, startPoint y: 191, endPoint x: 278, endPoint y: 246, distance: 67.3
click at [278, 246] on div "Tissue Concept Map: For this warmup, I will have the students join into two gro…" at bounding box center [647, 215] width 818 height 73
copy div "Tissue Concept Map: For this warmup, I will have the students join into two gro…"
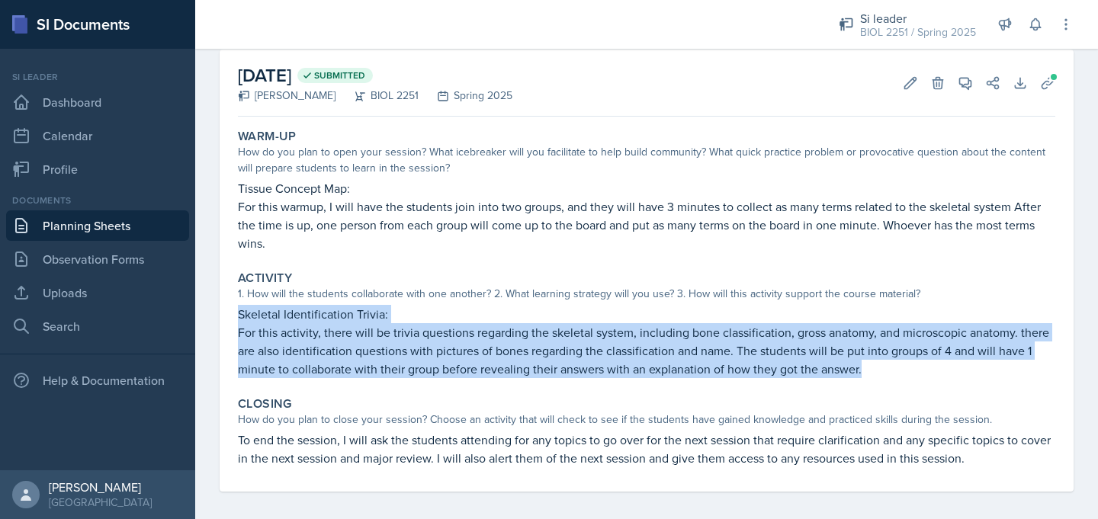
drag, startPoint x: 240, startPoint y: 312, endPoint x: 874, endPoint y: 369, distance: 636.5
click at [874, 369] on div "Skeletal Identification Trivia: For this activity, there will be trivia questio…" at bounding box center [647, 341] width 818 height 73
copy div "Skeletal Identification Trivia: For this activity, there will be trivia questio…"
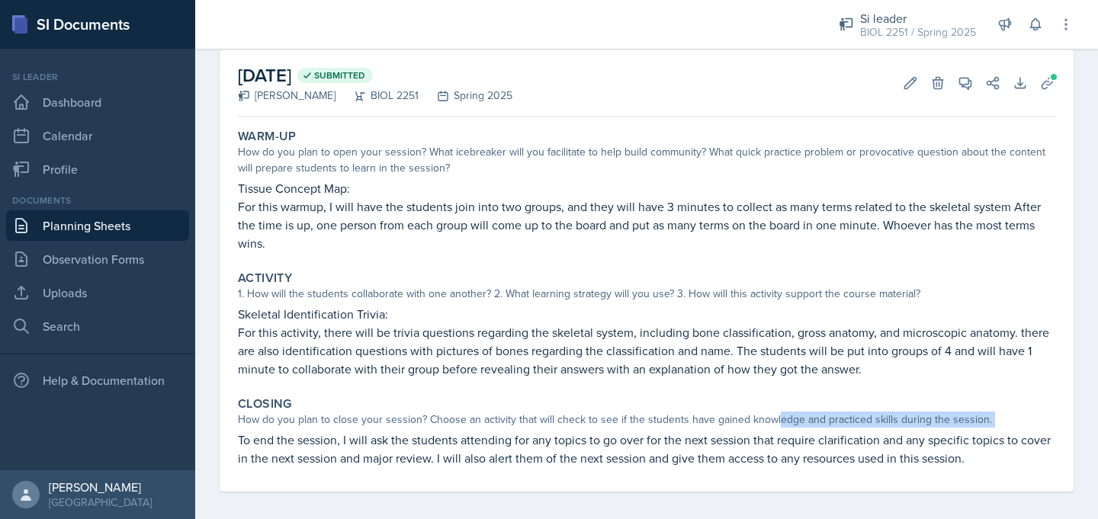
drag, startPoint x: 238, startPoint y: 443, endPoint x: 773, endPoint y: 413, distance: 535.6
click at [773, 413] on div "Closing How do you plan to close your session? Choose an activity that will che…" at bounding box center [647, 432] width 830 height 83
click at [140, 229] on link "Planning Sheets" at bounding box center [97, 226] width 183 height 31
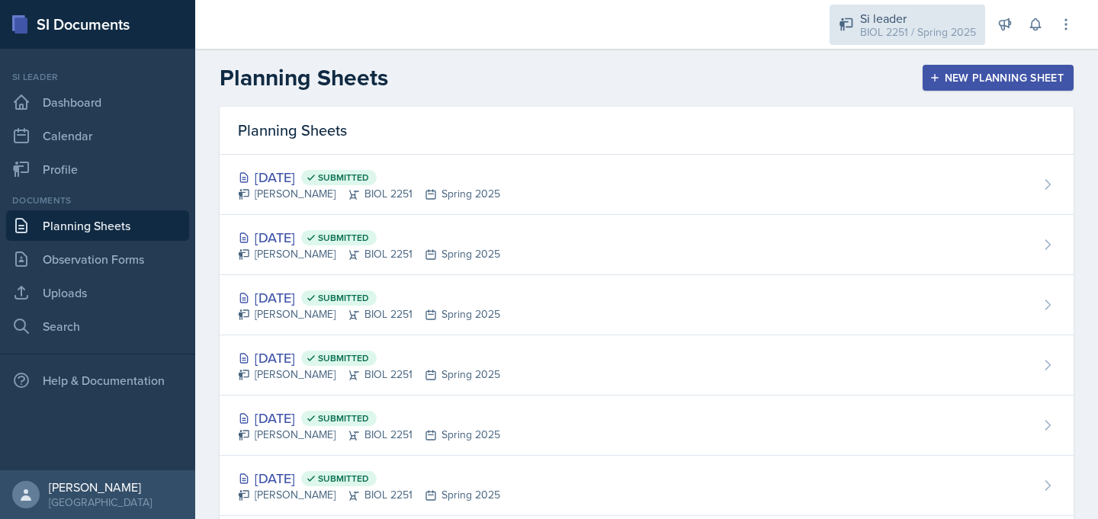
click at [919, 27] on div "BIOL 2251 / Spring 2025" at bounding box center [918, 32] width 116 height 16
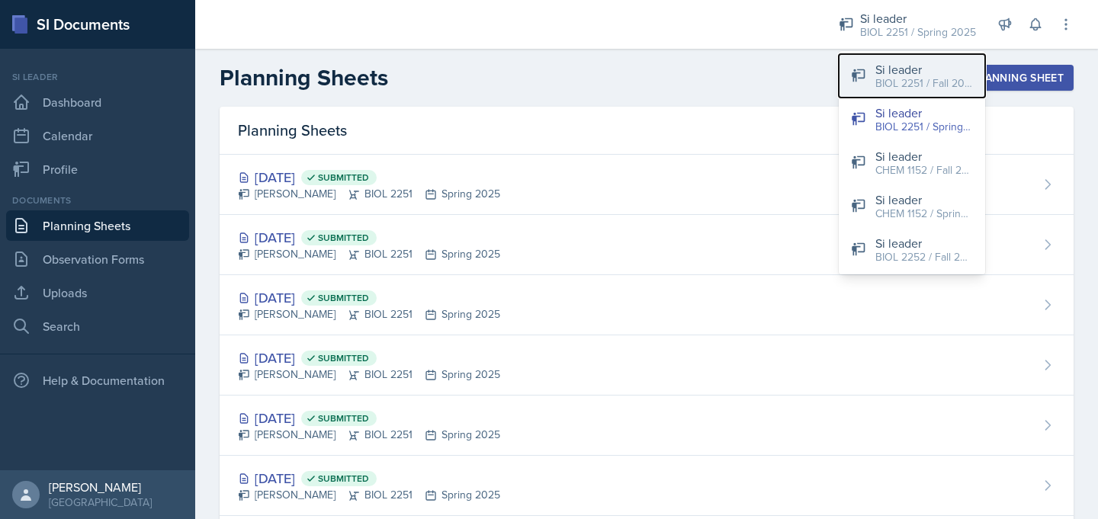
click at [910, 68] on div "Si leader" at bounding box center [925, 69] width 98 height 18
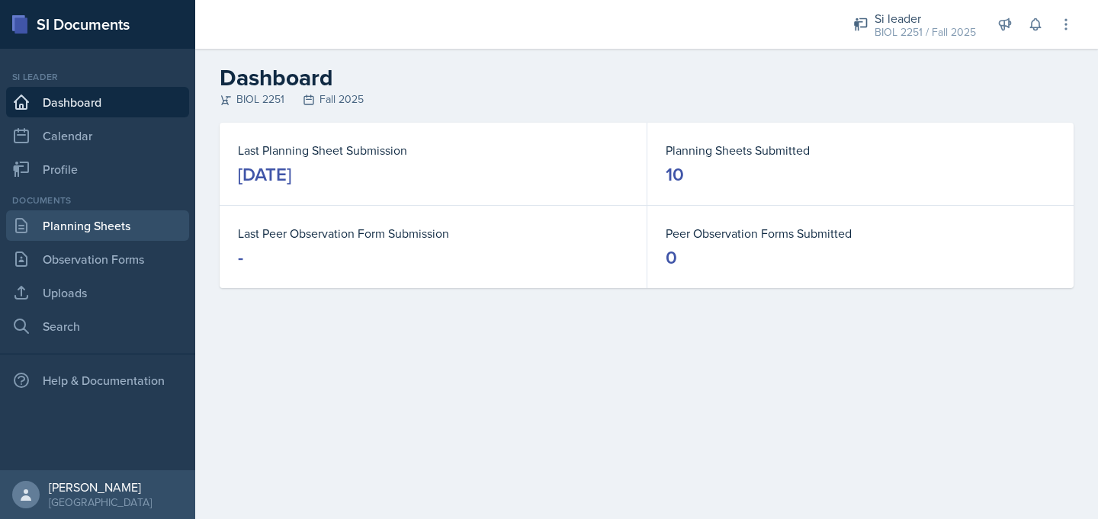
click at [101, 226] on link "Planning Sheets" at bounding box center [97, 226] width 183 height 31
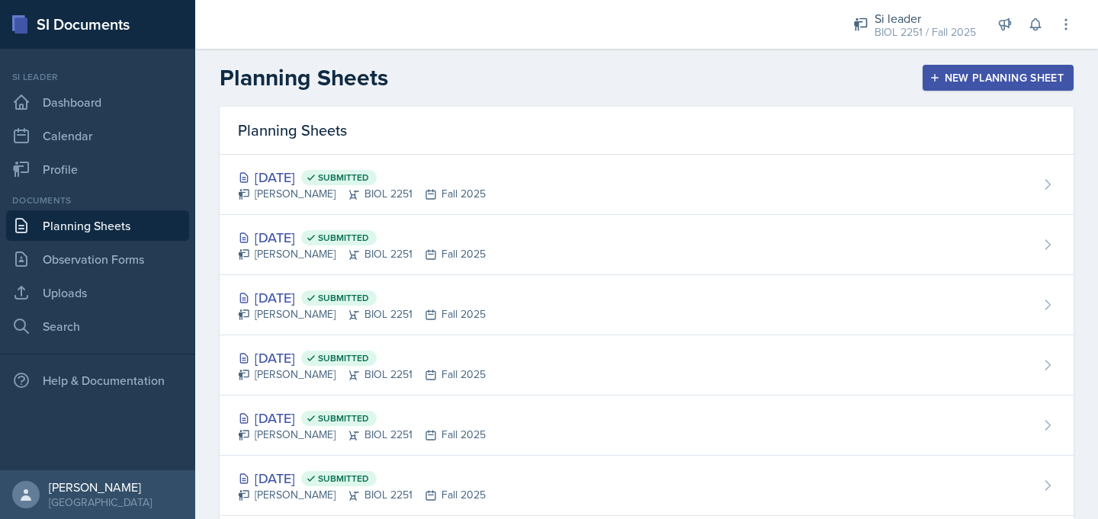
click at [971, 76] on div "New Planning Sheet" at bounding box center [998, 78] width 131 height 12
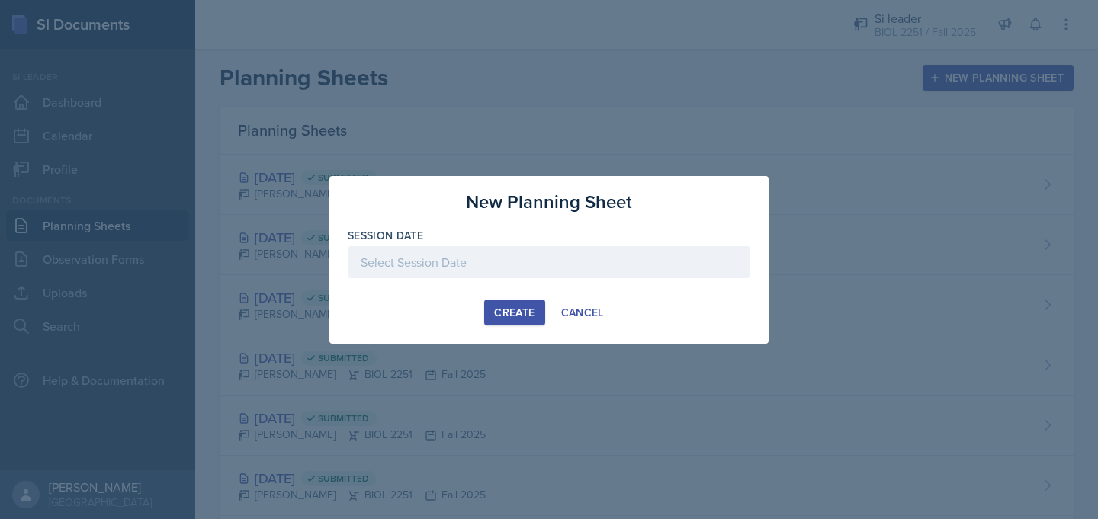
click at [585, 267] on div at bounding box center [549, 262] width 403 height 32
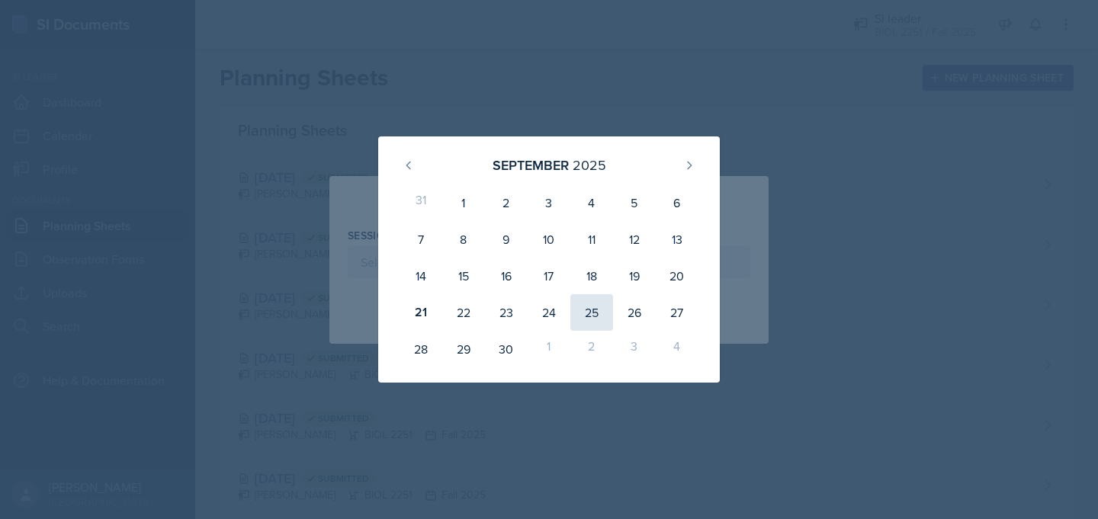
click at [587, 312] on div "25" at bounding box center [592, 312] width 43 height 37
type input "September 25th, 2025"
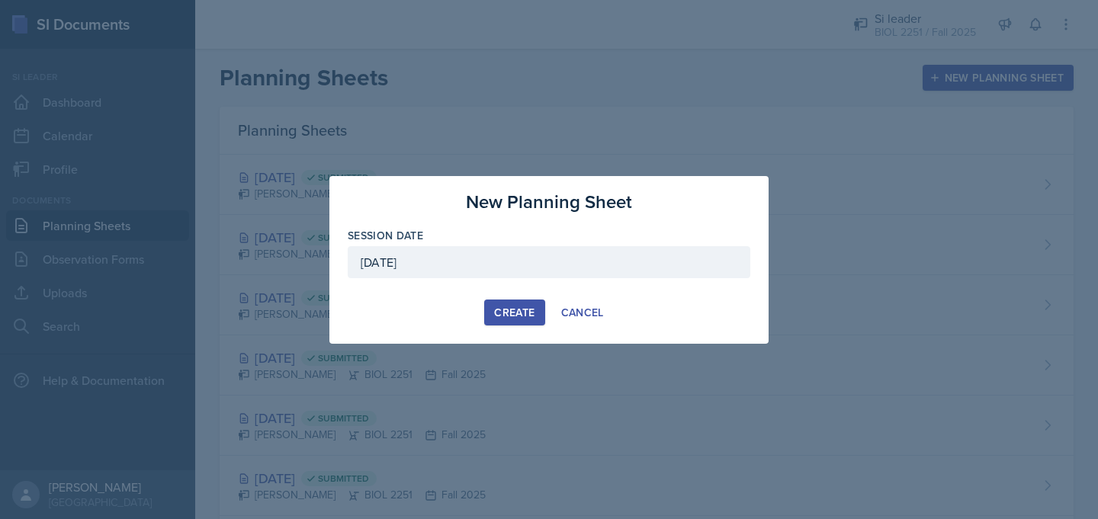
click at [514, 311] on div "Create" at bounding box center [514, 313] width 40 height 12
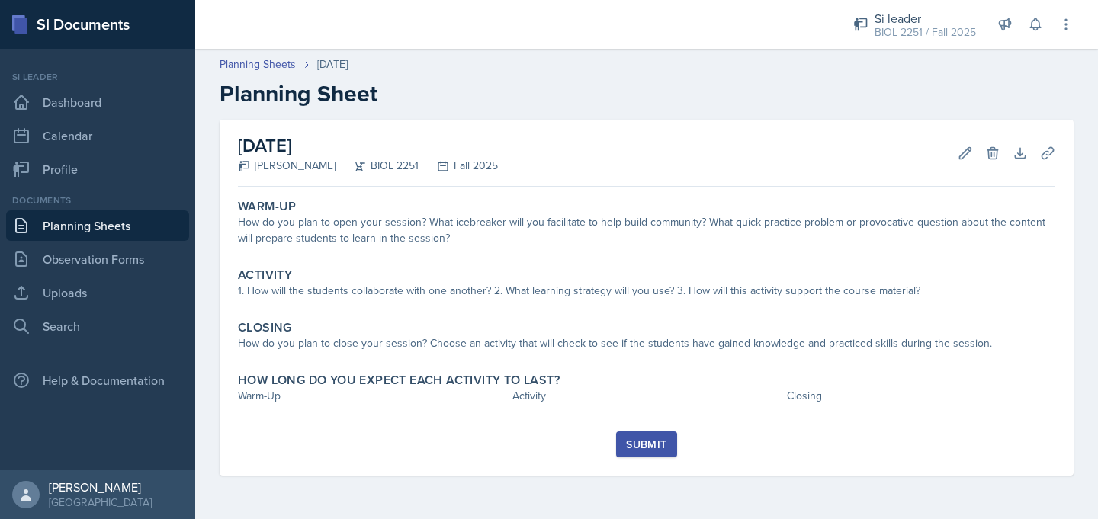
click at [122, 233] on link "Planning Sheets" at bounding box center [97, 226] width 183 height 31
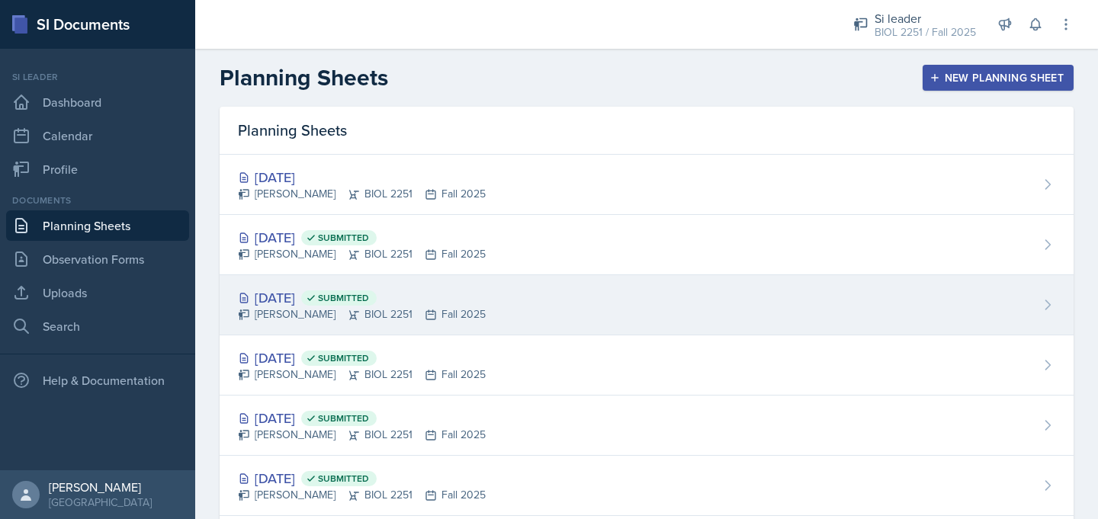
click at [269, 298] on div "Sep 18th, 2025 Submitted" at bounding box center [362, 298] width 248 height 21
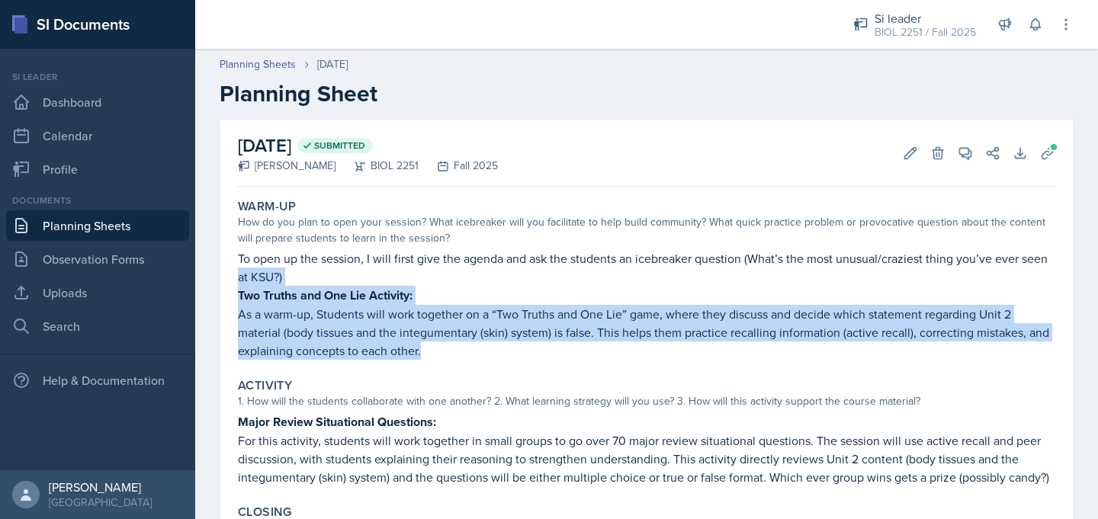
drag, startPoint x: 429, startPoint y: 351, endPoint x: 229, endPoint y: 269, distance: 216.9
click at [229, 269] on div "September 18th, 2025 Submitted Camille Richardson BIOL 2251 Fall 2025 Edit Dele…" at bounding box center [647, 412] width 854 height 585
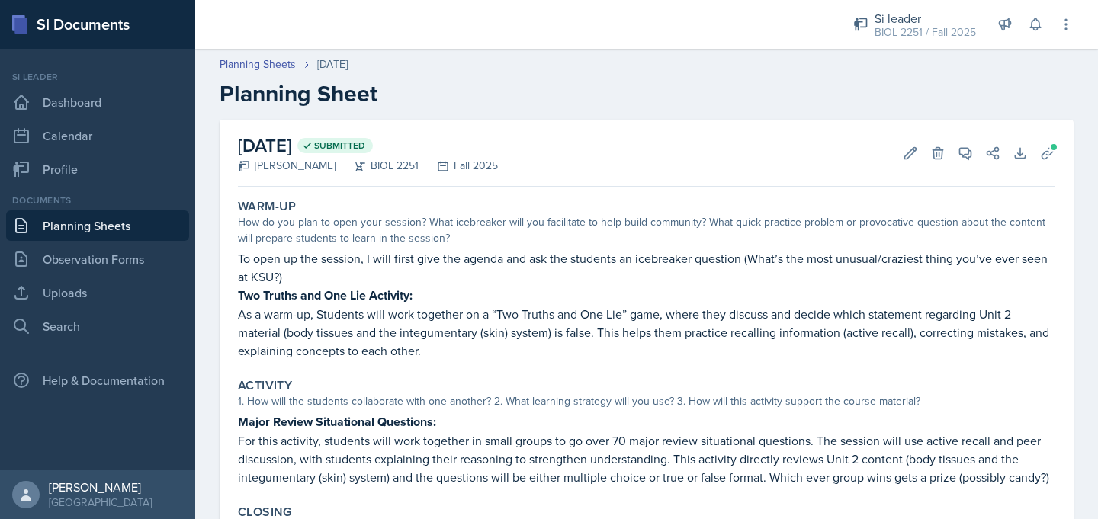
click at [295, 286] on p "Two Truths and One Lie Activity:" at bounding box center [647, 295] width 818 height 19
drag, startPoint x: 295, startPoint y: 286, endPoint x: 239, endPoint y: 268, distance: 59.3
click at [239, 268] on div "To open up the session, I will first give the agenda and ask the students an ic…" at bounding box center [647, 304] width 818 height 111
click at [285, 278] on p "To open up the session, I will first give the agenda and ask the students an ic…" at bounding box center [647, 267] width 818 height 37
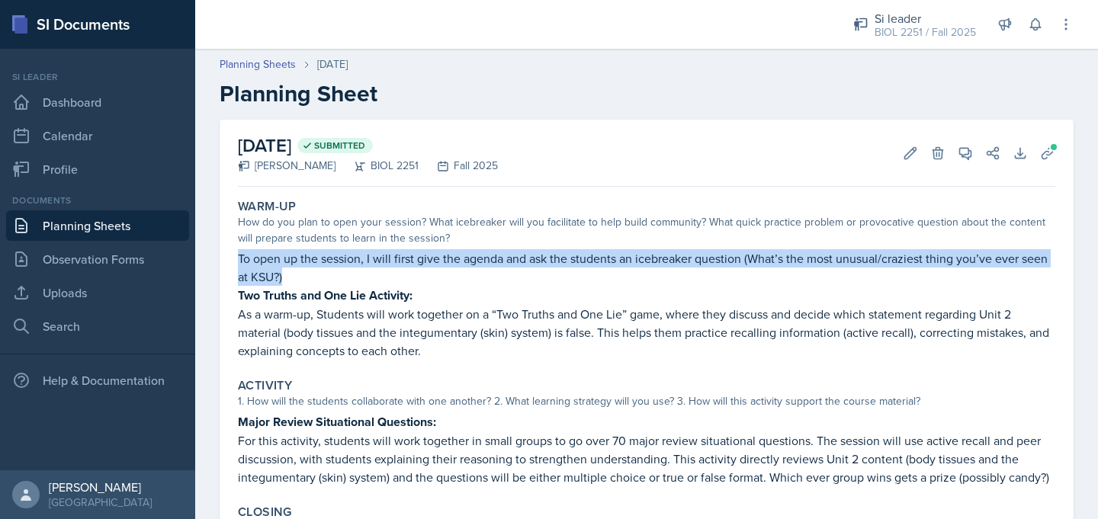
drag, startPoint x: 285, startPoint y: 278, endPoint x: 227, endPoint y: 265, distance: 58.8
click at [227, 265] on div "September 18th, 2025 Submitted Camille Richardson BIOL 2251 Fall 2025 Edit Dele…" at bounding box center [647, 412] width 854 height 585
copy p "To open up the session, I will first give the agenda and ask the students an ic…"
click at [137, 227] on link "Planning Sheets" at bounding box center [97, 226] width 183 height 31
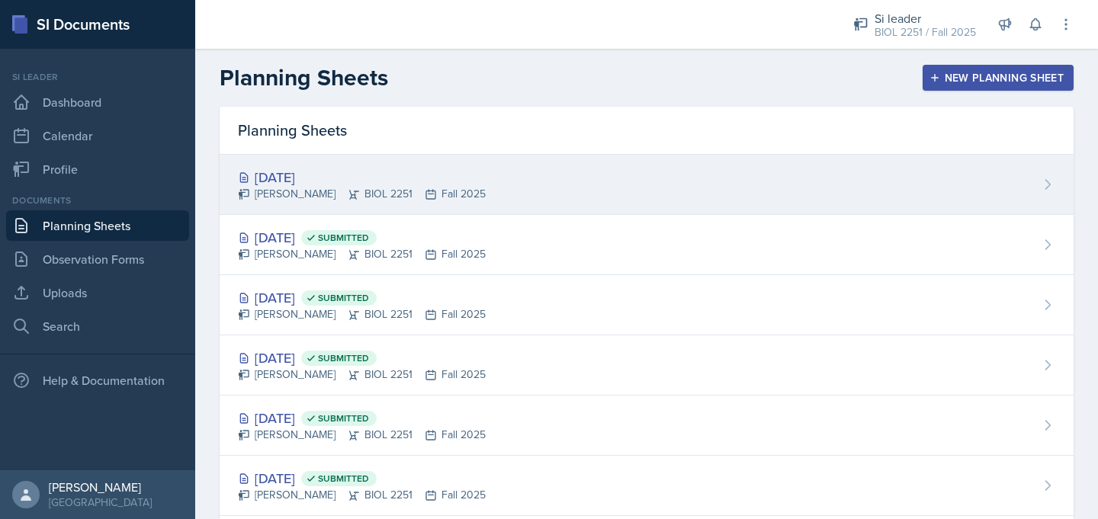
click at [273, 179] on div "Sep 25th, 2025" at bounding box center [362, 177] width 248 height 21
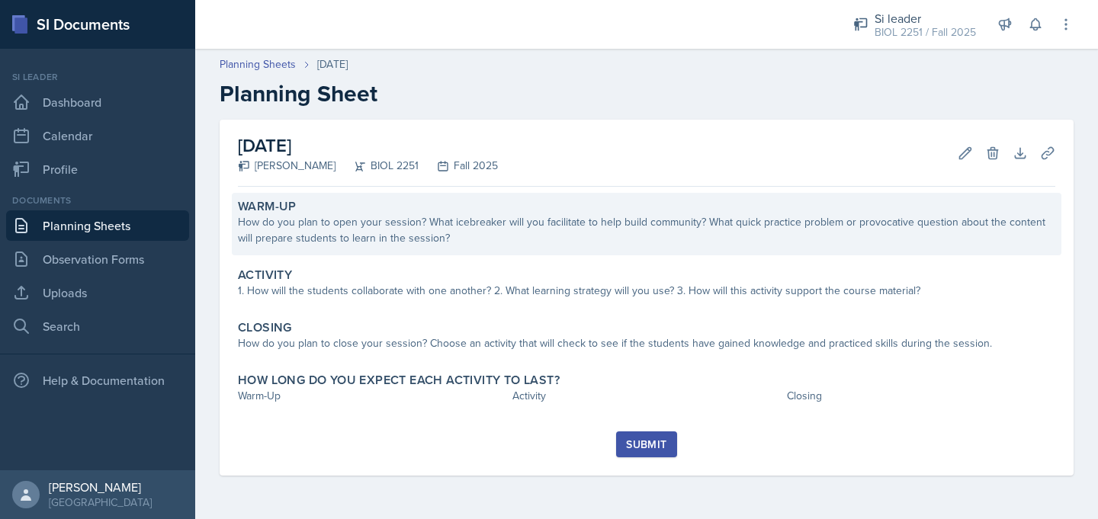
click at [294, 250] on div "Warm-Up How do you plan to open your session? What icebreaker will you facilita…" at bounding box center [647, 224] width 830 height 63
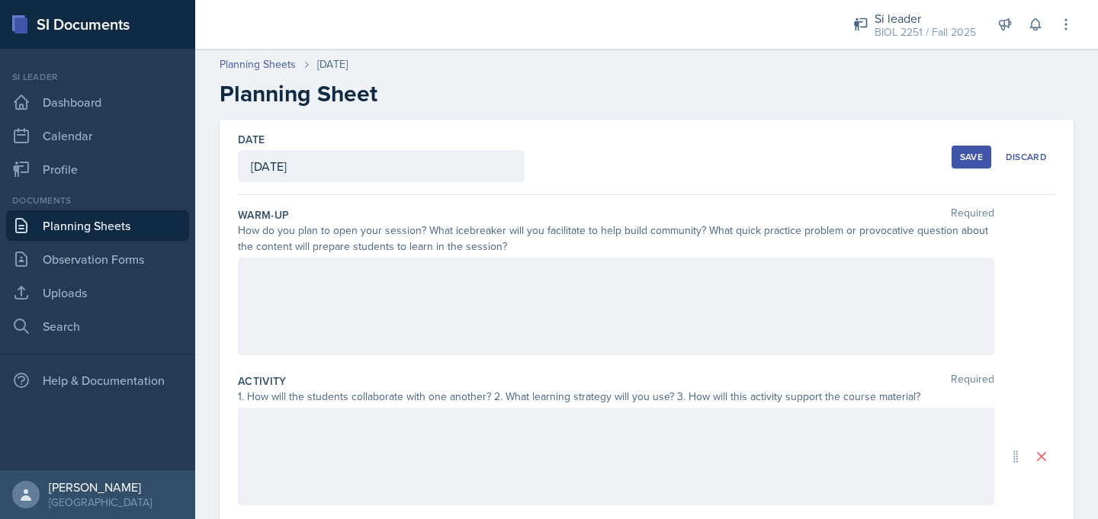
click at [287, 285] on div at bounding box center [616, 307] width 757 height 98
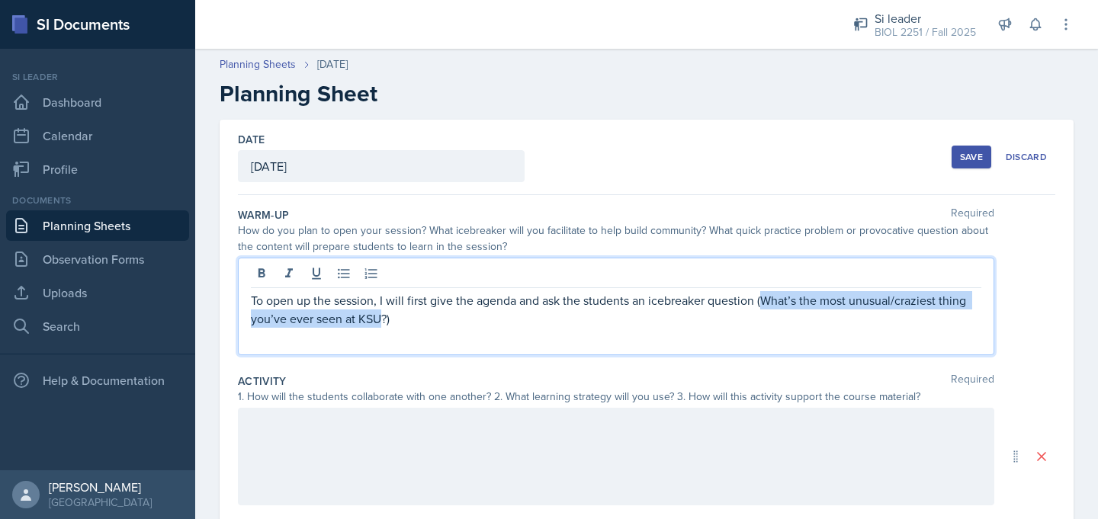
drag, startPoint x: 383, startPoint y: 321, endPoint x: 763, endPoint y: 306, distance: 380.2
click at [763, 306] on p "To open up the session, I will first give the agenda and ask the students an ic…" at bounding box center [616, 309] width 731 height 37
paste div
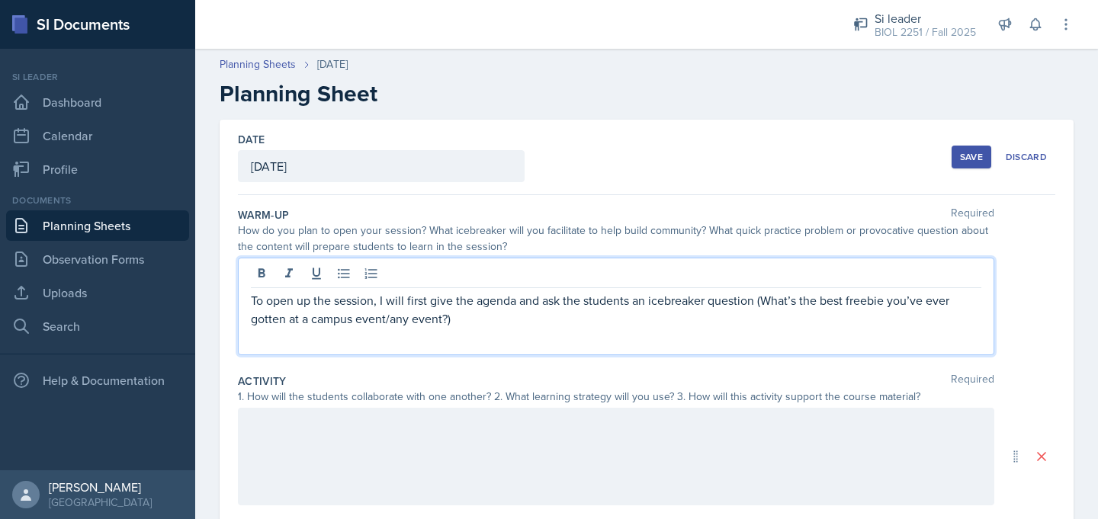
click at [469, 317] on p "To open up the session, I will first give the agenda and ask the students an ic…" at bounding box center [616, 309] width 731 height 37
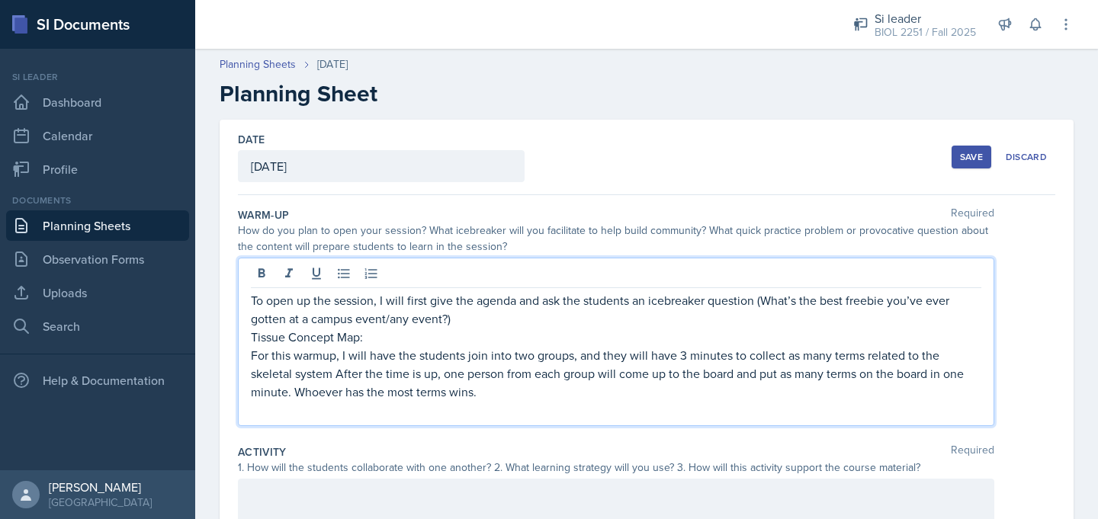
click at [256, 419] on p at bounding box center [616, 410] width 731 height 18
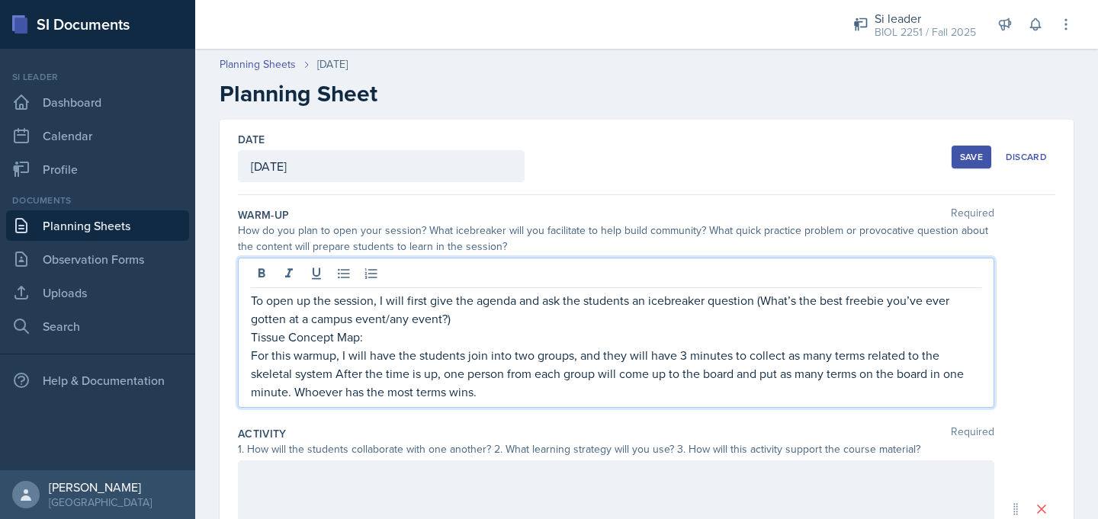
click at [287, 343] on p "Tissue Concept Map:" at bounding box center [616, 337] width 731 height 18
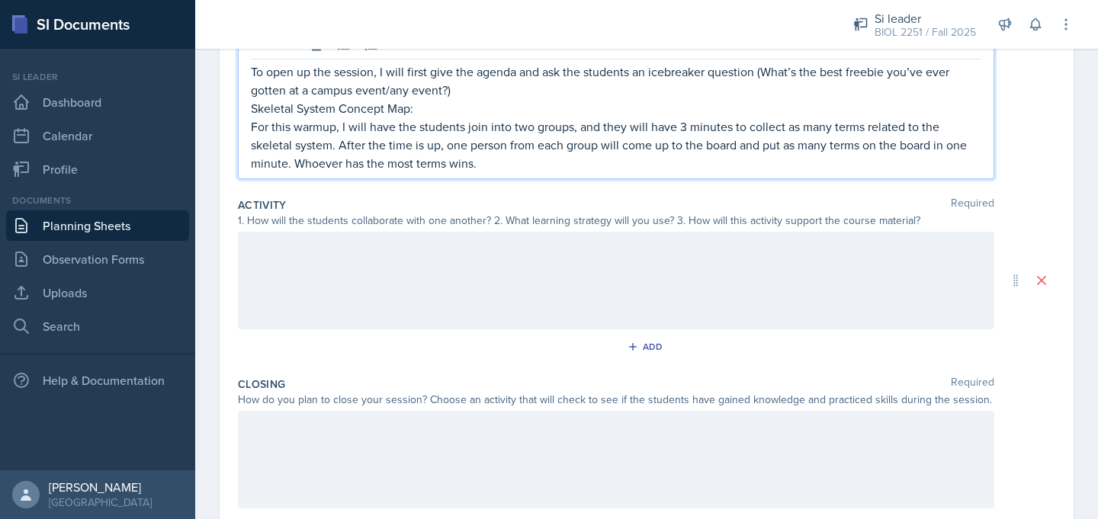
scroll to position [250, 0]
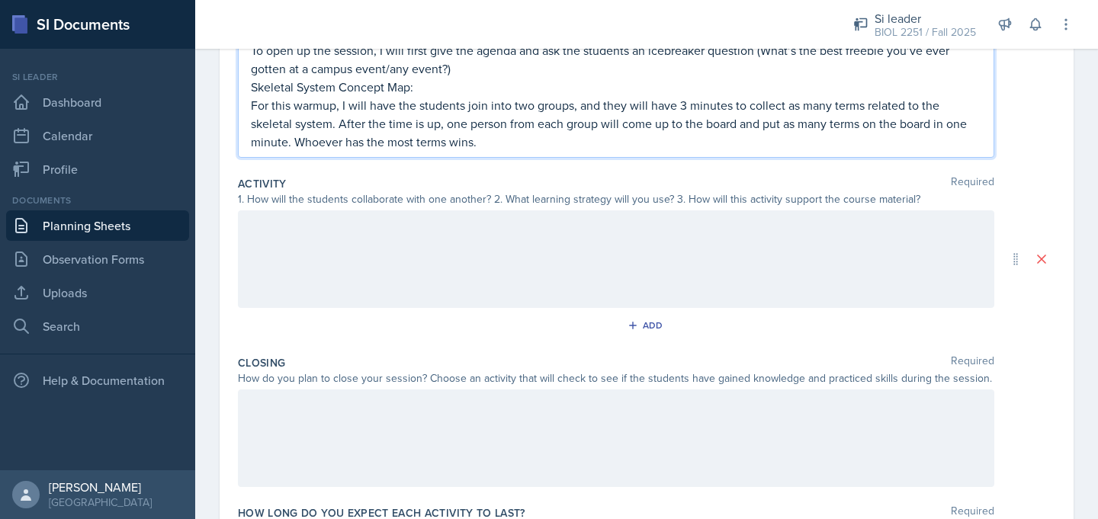
click at [152, 229] on link "Planning Sheets" at bounding box center [97, 226] width 183 height 31
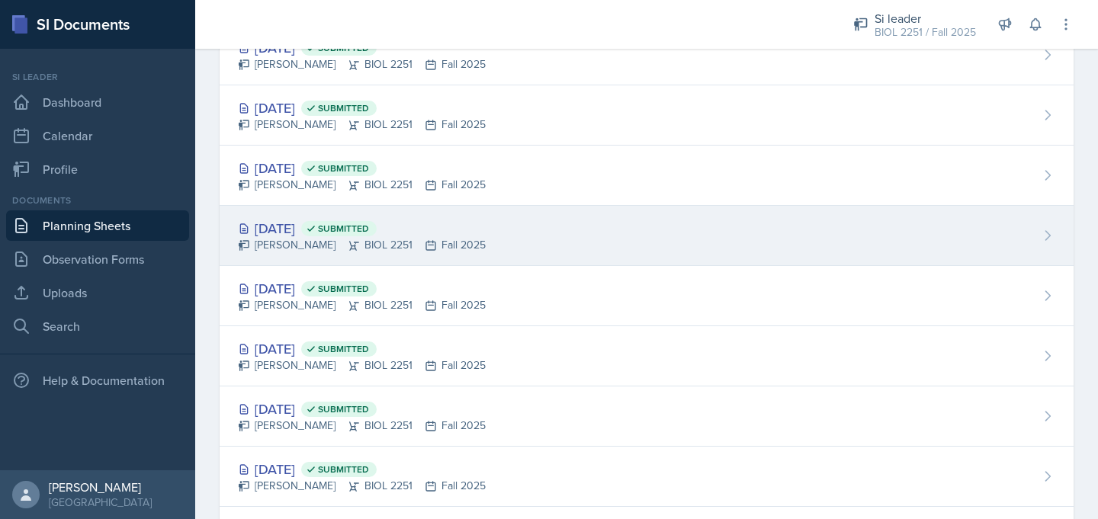
click at [297, 217] on div "Sep 9th, 2025 Submitted Camille Richardson BIOL 2251 Fall 2025" at bounding box center [647, 236] width 854 height 60
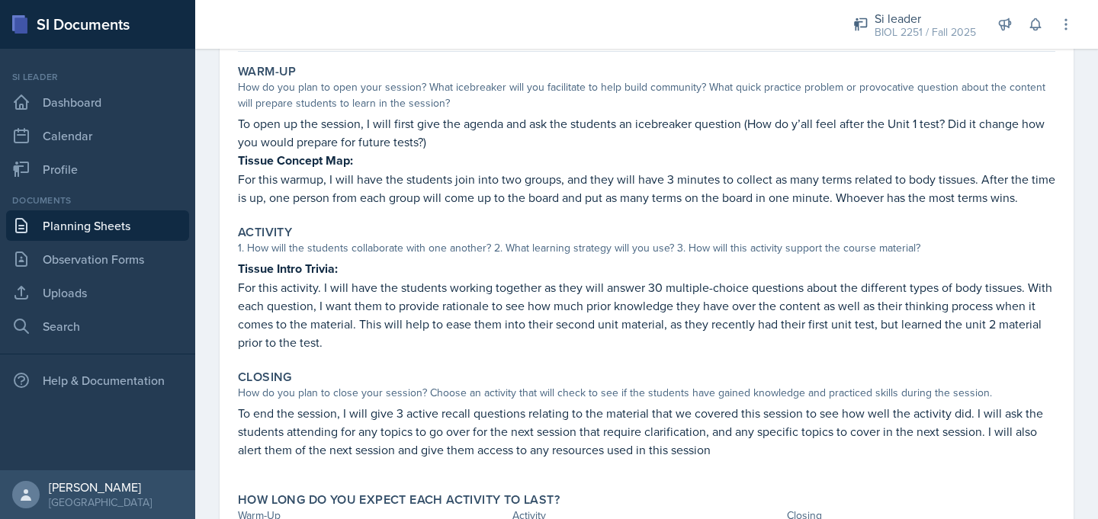
scroll to position [221, 0]
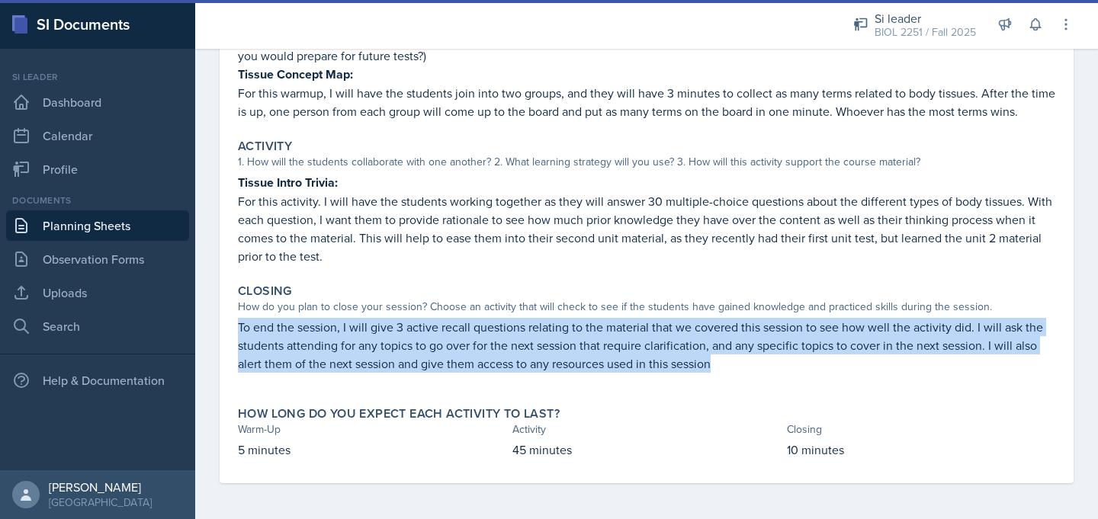
drag, startPoint x: 236, startPoint y: 330, endPoint x: 729, endPoint y: 370, distance: 493.7
click at [729, 370] on div "Closing How do you plan to close your session? Choose an activity that will che…" at bounding box center [647, 336] width 830 height 117
copy p "To end the session, I will give 3 active recall questions relating to the mater…"
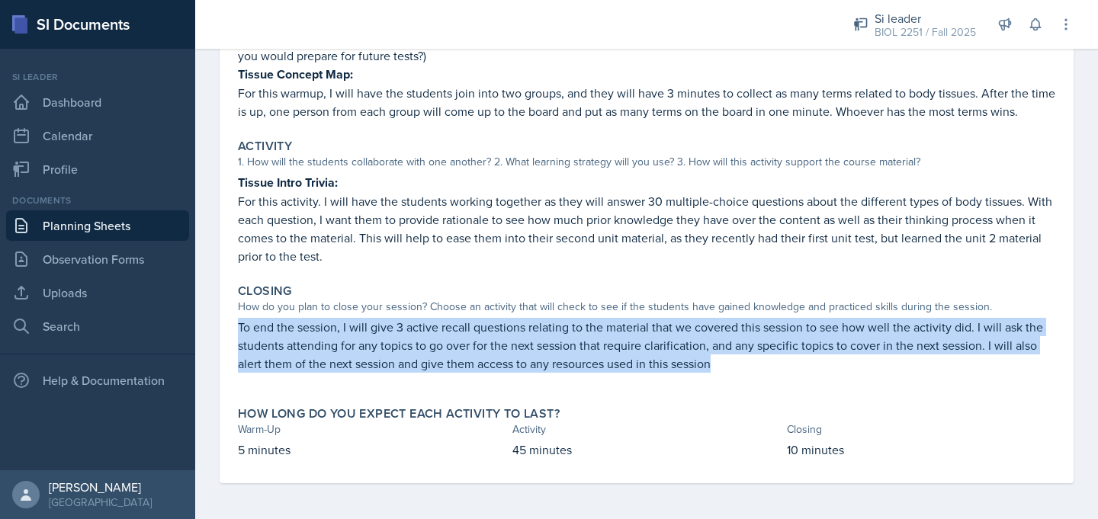
click at [155, 230] on link "Planning Sheets" at bounding box center [97, 226] width 183 height 31
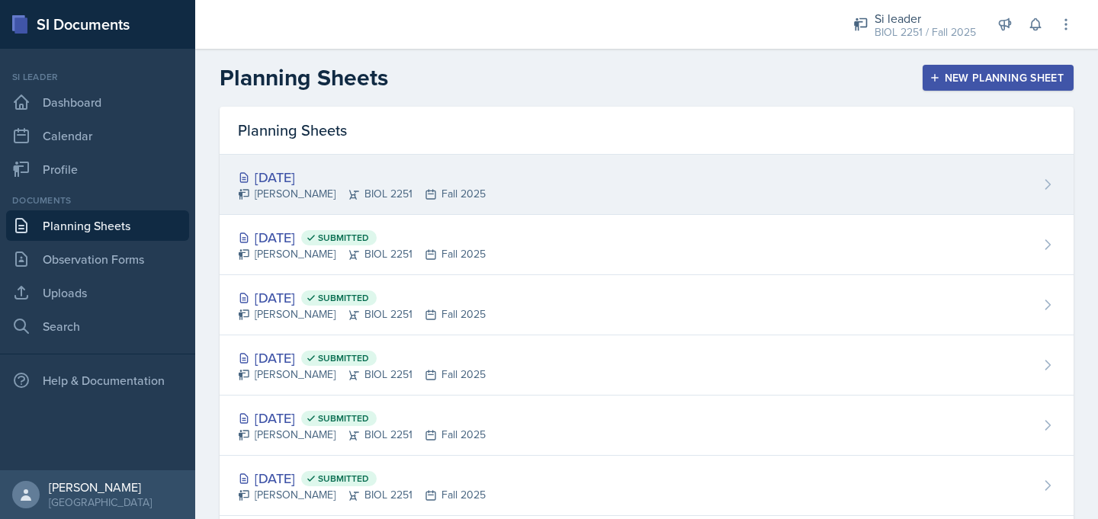
click at [304, 179] on div "Sep 25th, 2025" at bounding box center [362, 177] width 248 height 21
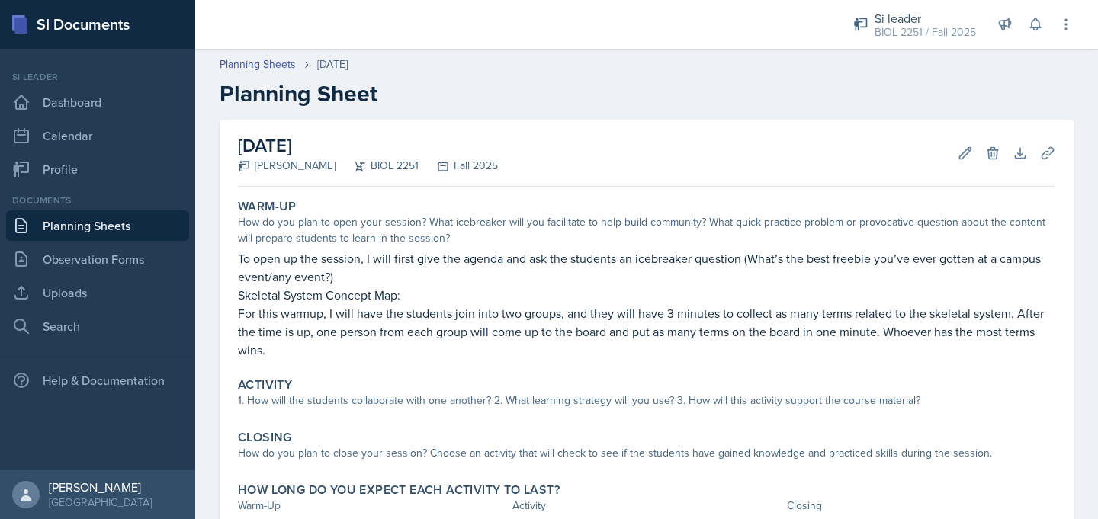
scroll to position [103, 0]
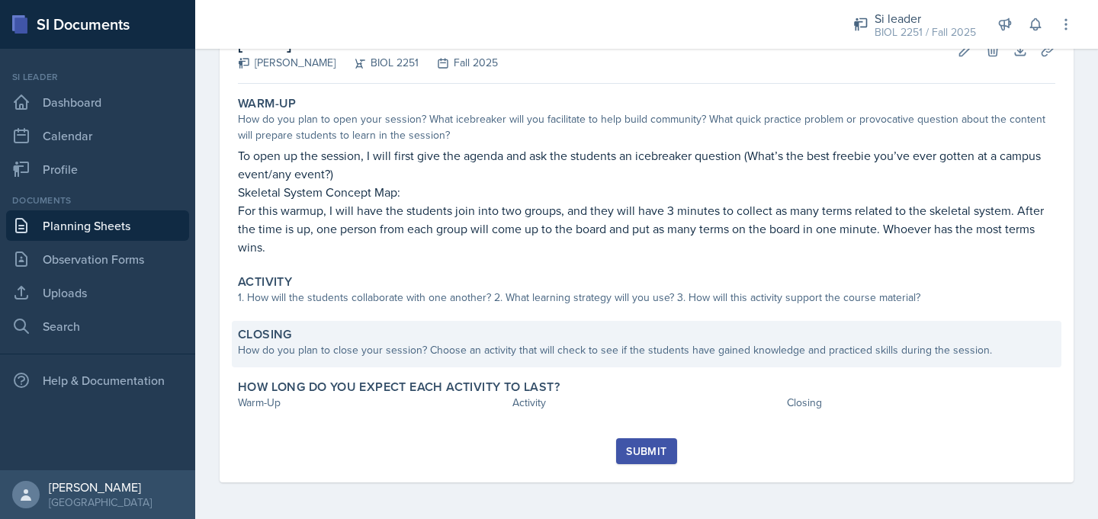
click at [311, 355] on div "How do you plan to close your session? Choose an activity that will check to se…" at bounding box center [647, 351] width 818 height 16
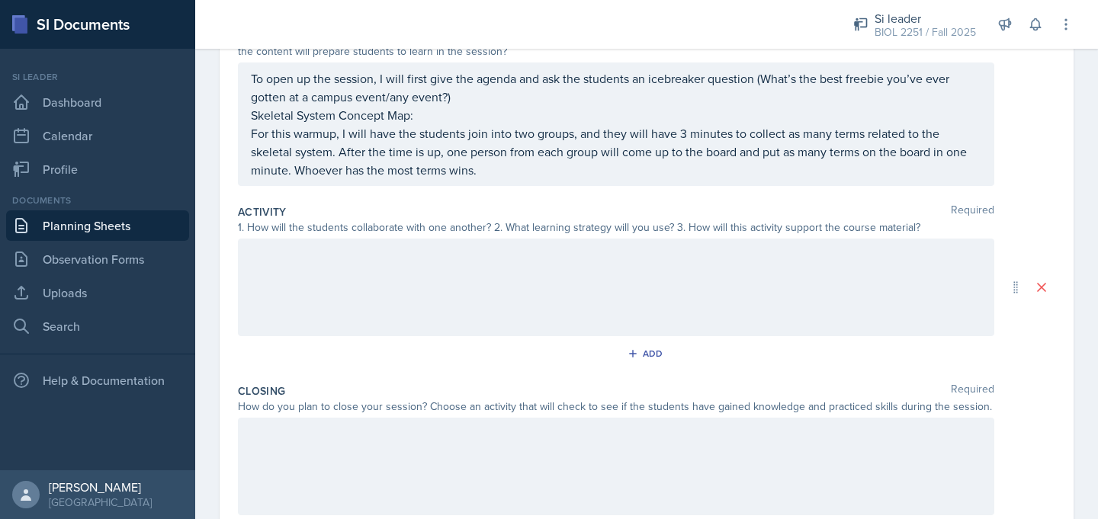
scroll to position [337, 0]
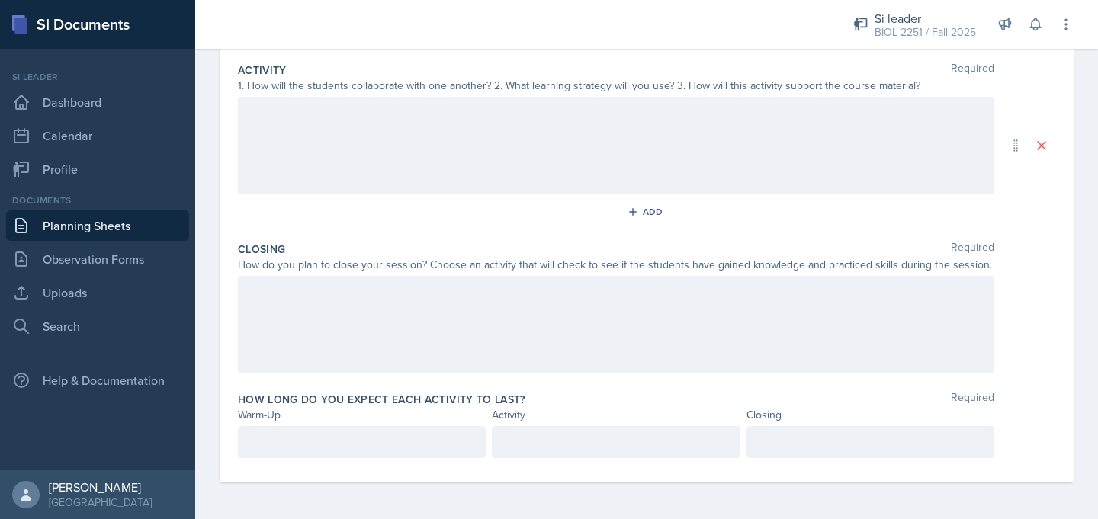
click at [287, 342] on div at bounding box center [616, 325] width 757 height 98
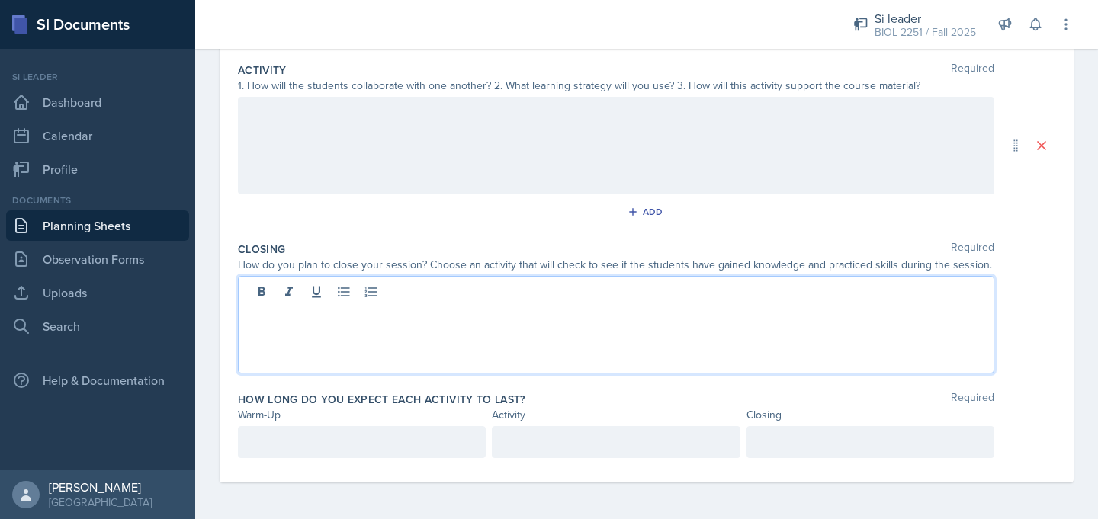
scroll to position [353, 0]
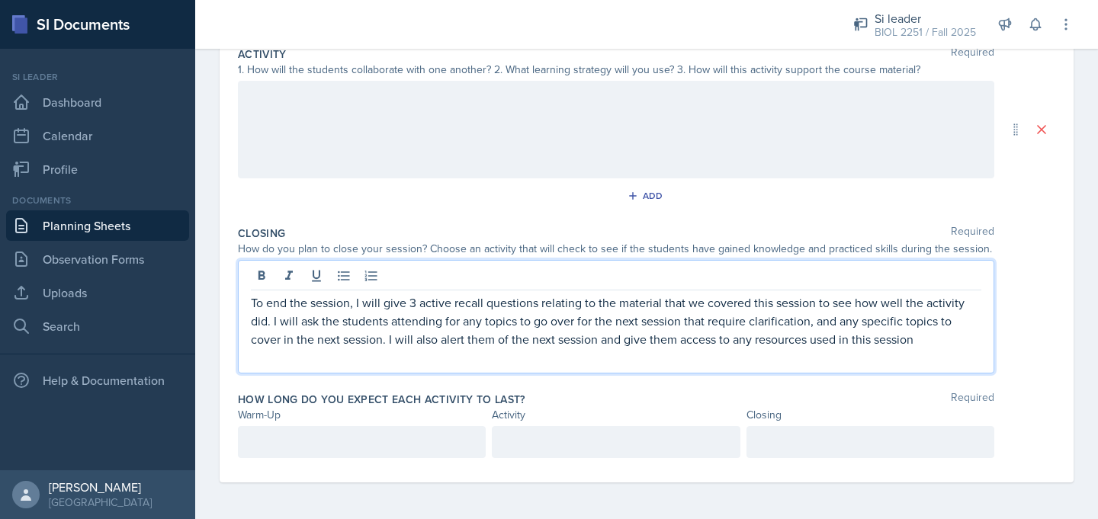
click at [292, 366] on p at bounding box center [616, 358] width 731 height 18
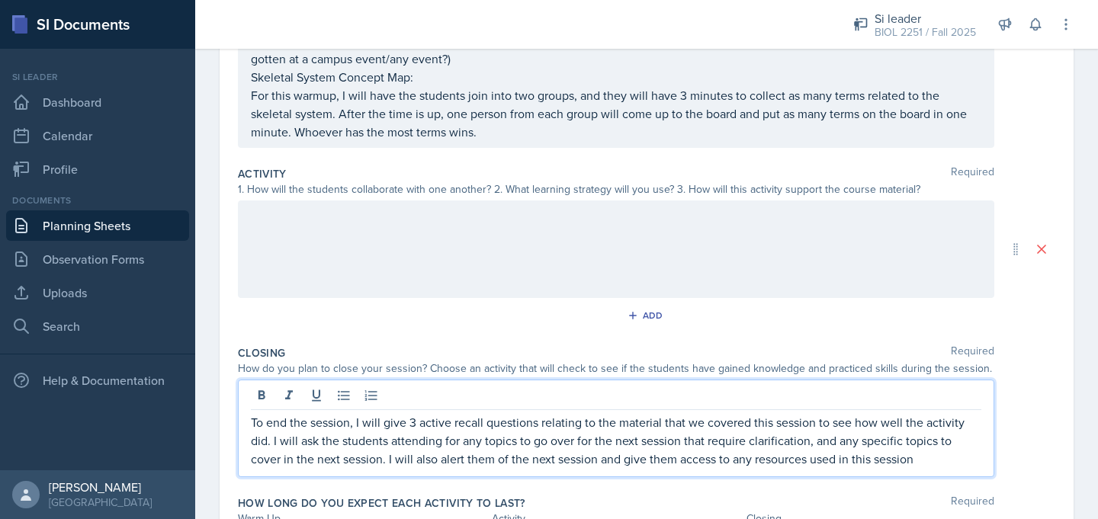
scroll to position [223, 0]
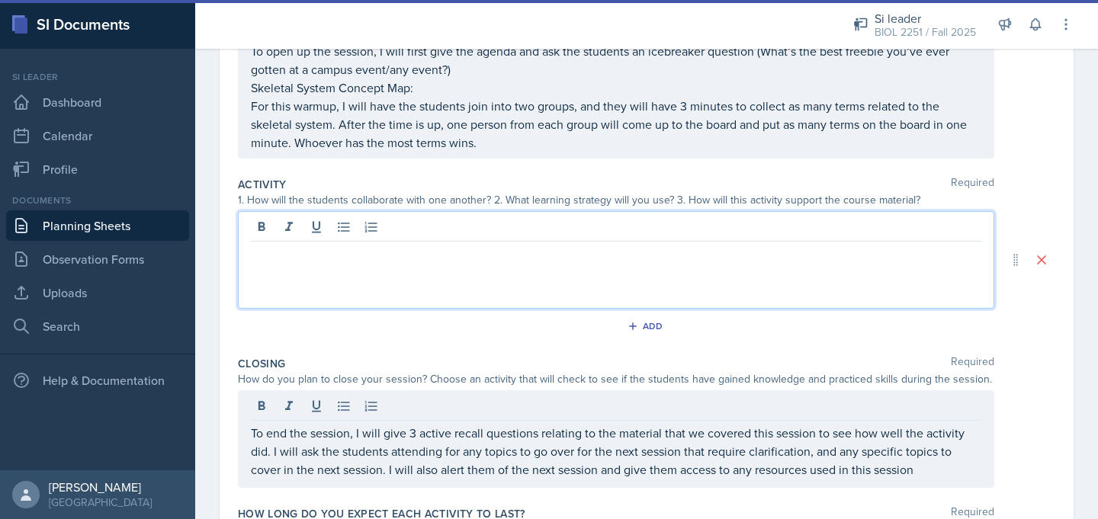
click at [388, 230] on div at bounding box center [616, 260] width 757 height 98
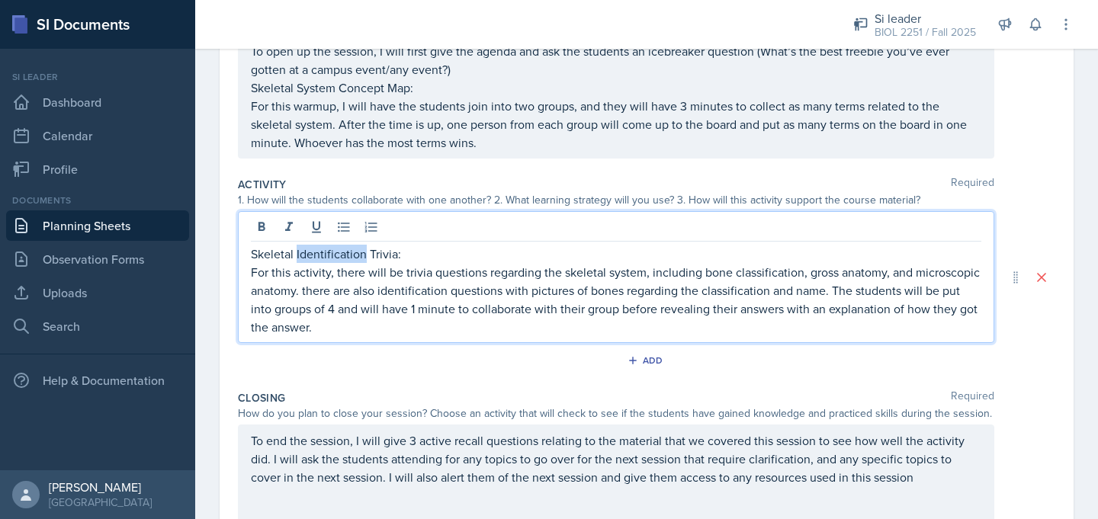
drag, startPoint x: 364, startPoint y: 256, endPoint x: 298, endPoint y: 256, distance: 66.4
click at [298, 256] on p "Skeletal Identification Trivia:" at bounding box center [616, 254] width 731 height 18
copy p "Identification"
click at [308, 292] on p "For this activity, there will be trivia questions regarding the skeletal system…" at bounding box center [616, 299] width 731 height 73
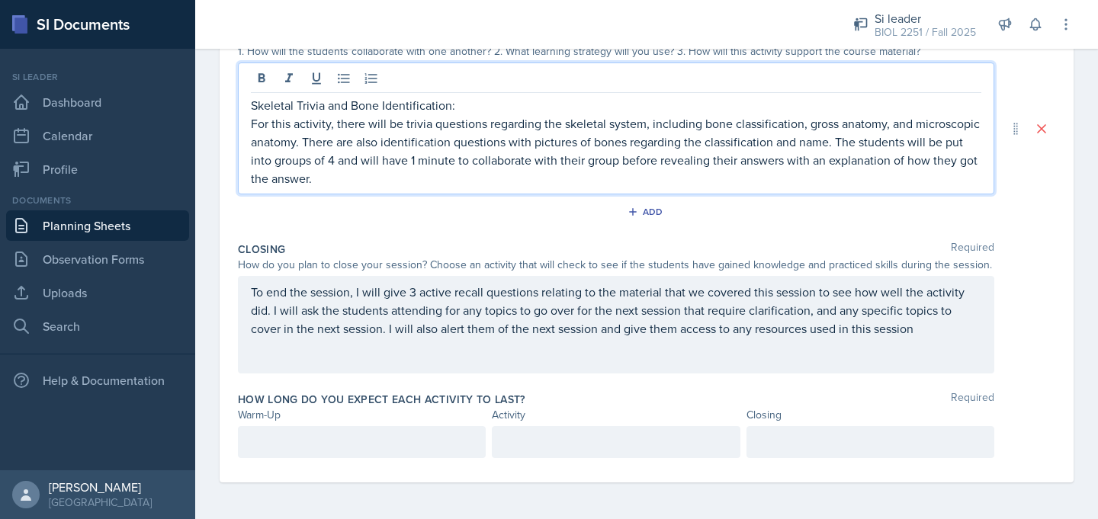
click at [422, 450] on p at bounding box center [362, 442] width 222 height 18
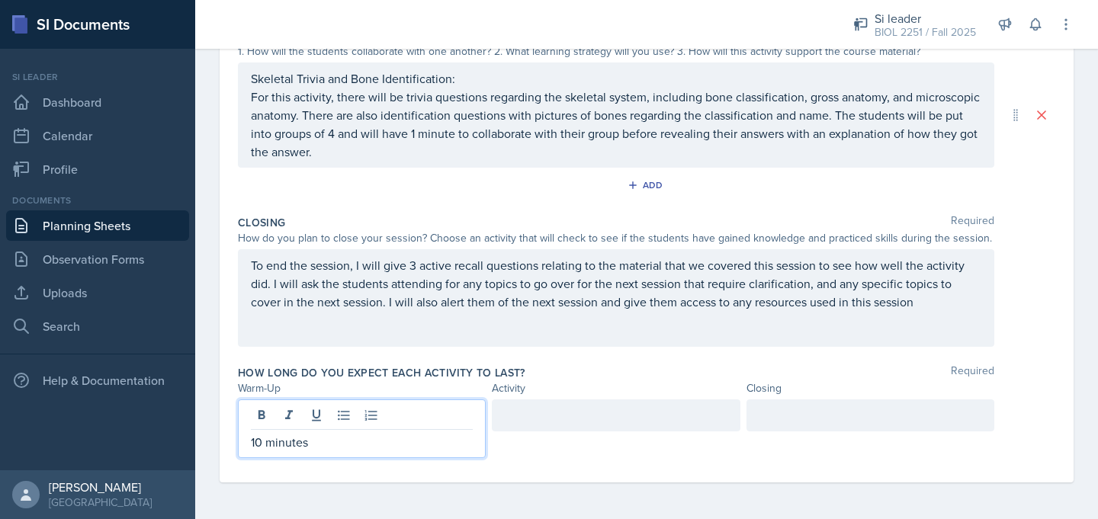
click at [618, 419] on div at bounding box center [616, 416] width 248 height 32
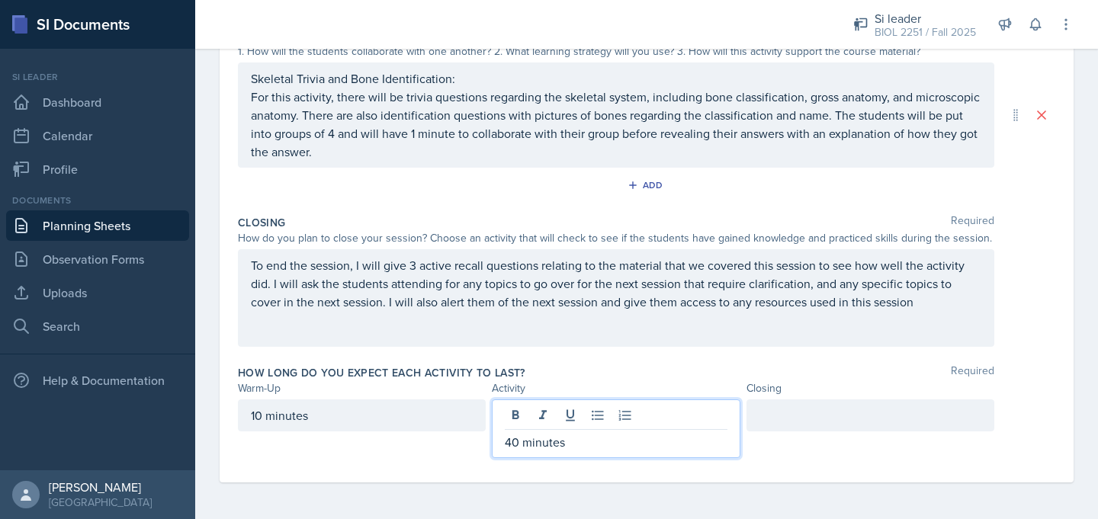
click at [844, 418] on div at bounding box center [871, 416] width 248 height 32
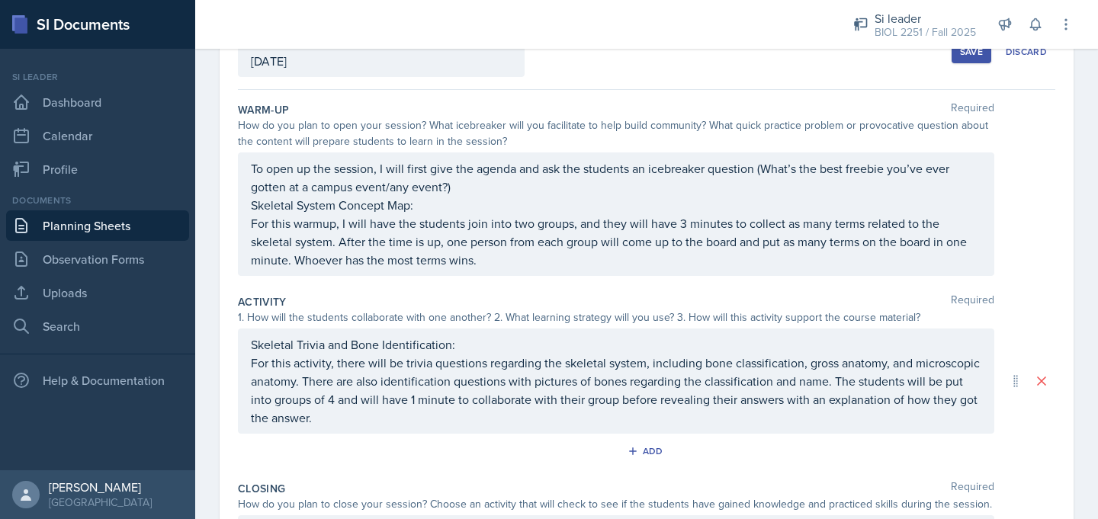
scroll to position [0, 0]
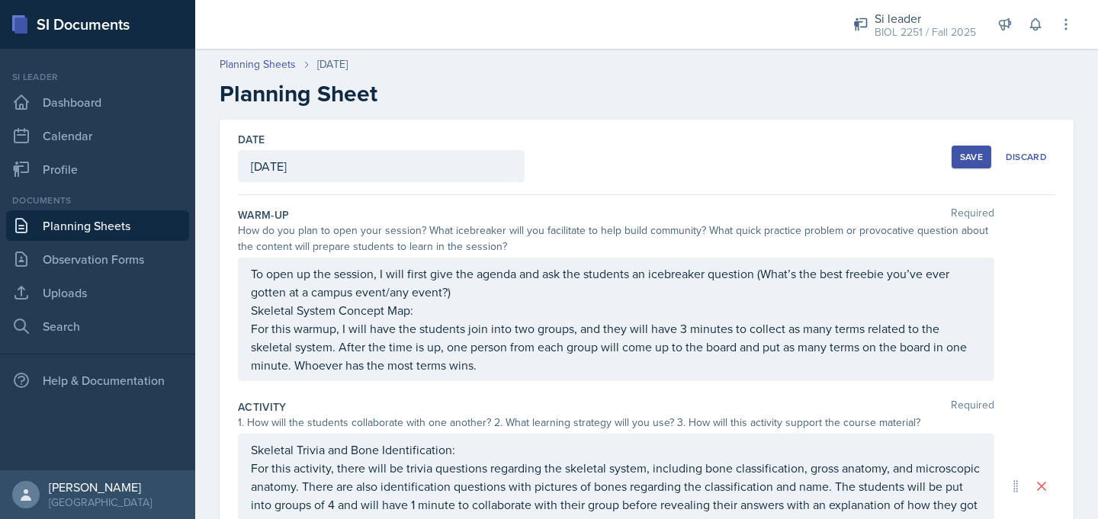
click at [969, 157] on div "Save" at bounding box center [971, 157] width 23 height 12
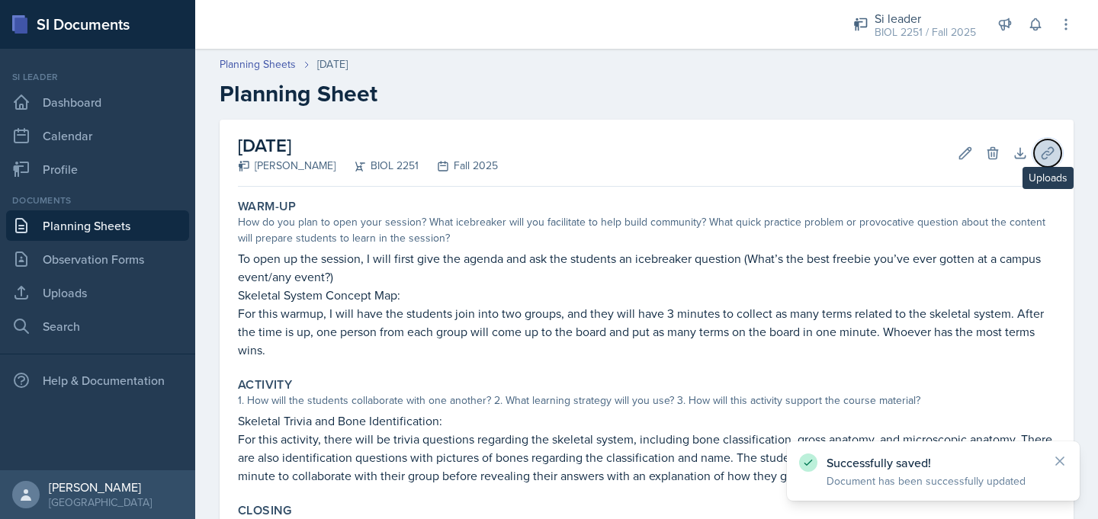
click at [1044, 149] on icon at bounding box center [1048, 153] width 15 height 15
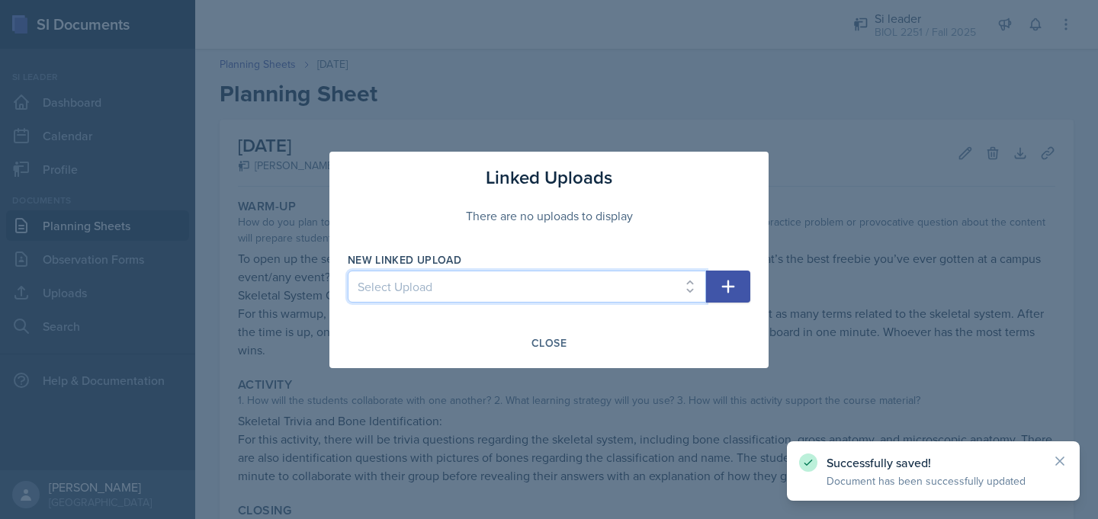
click at [696, 288] on select "Select Upload Mock Session (August 15, 2025) SI Session (August 26-28, 2025) SI…" at bounding box center [527, 287] width 359 height 32
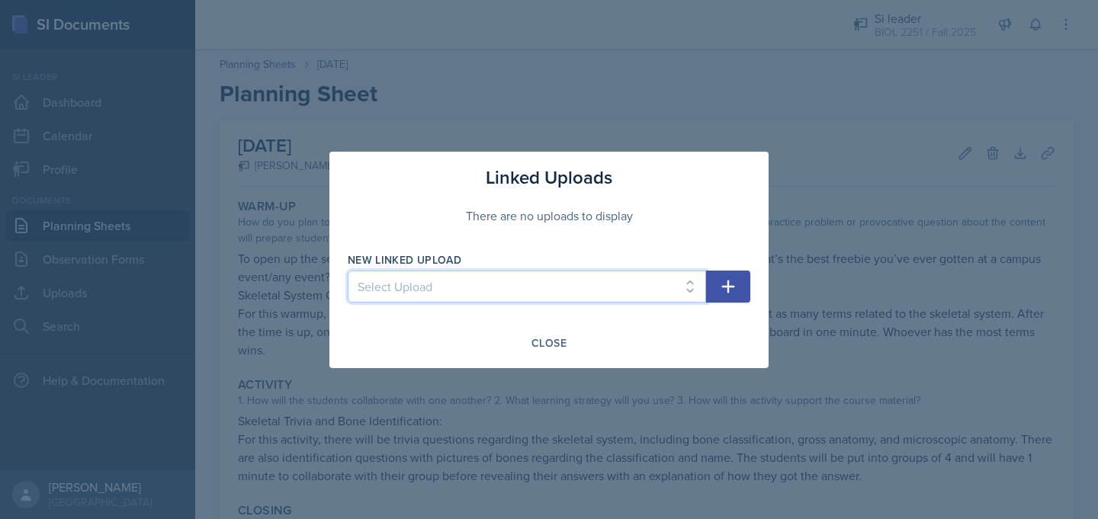
select select "411579ba-582d-476f-9436-9d2491ddb0c8"
click at [348, 271] on select "Select Upload Mock Session (August 15, 2025) SI Session (August 26-28, 2025) SI…" at bounding box center [527, 287] width 359 height 32
click at [740, 286] on button "button" at bounding box center [728, 287] width 44 height 32
select select
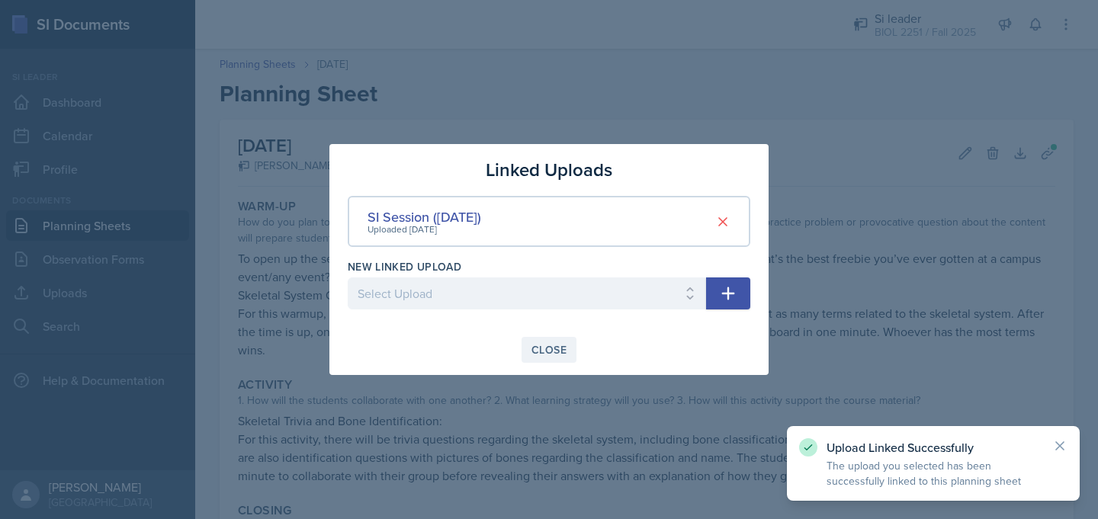
click at [564, 348] on div "Close" at bounding box center [549, 350] width 35 height 12
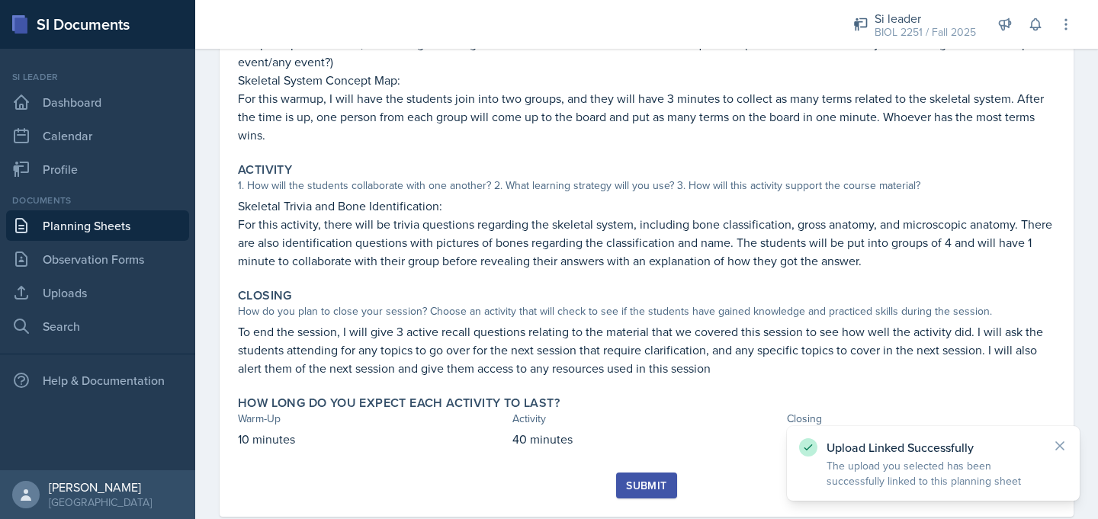
scroll to position [249, 0]
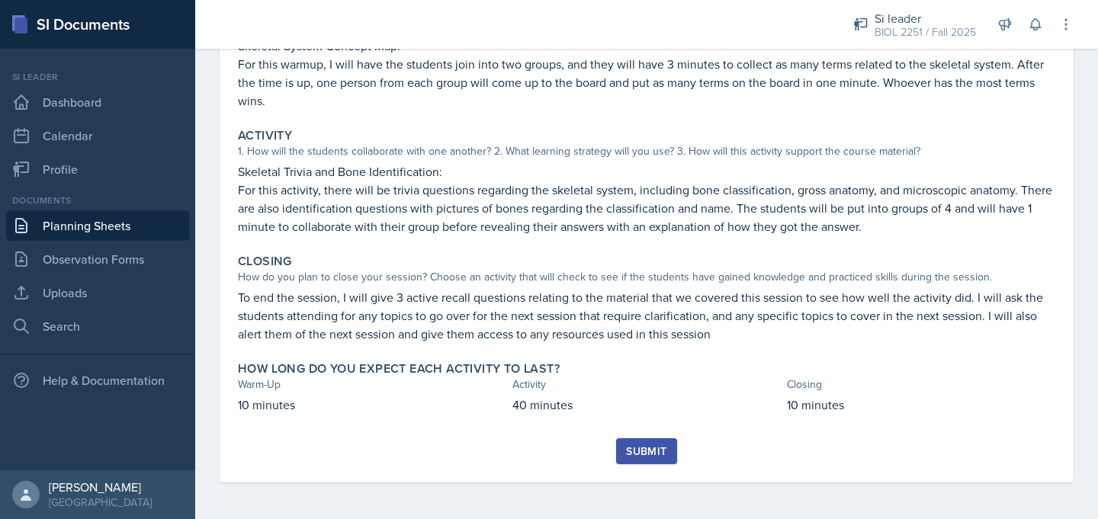
click at [640, 455] on div "Submit" at bounding box center [646, 452] width 40 height 12
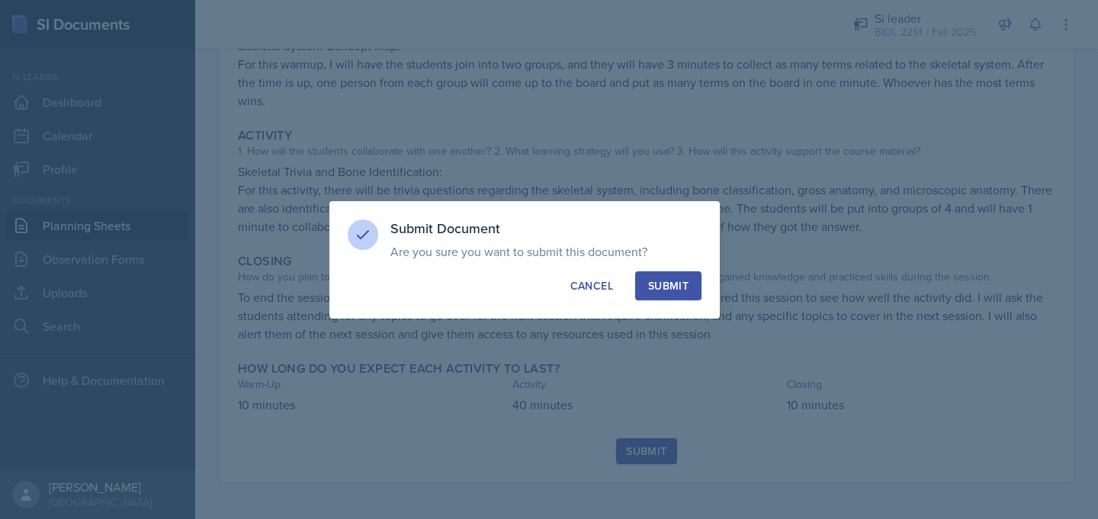
click at [667, 293] on div "Submit" at bounding box center [668, 285] width 40 height 15
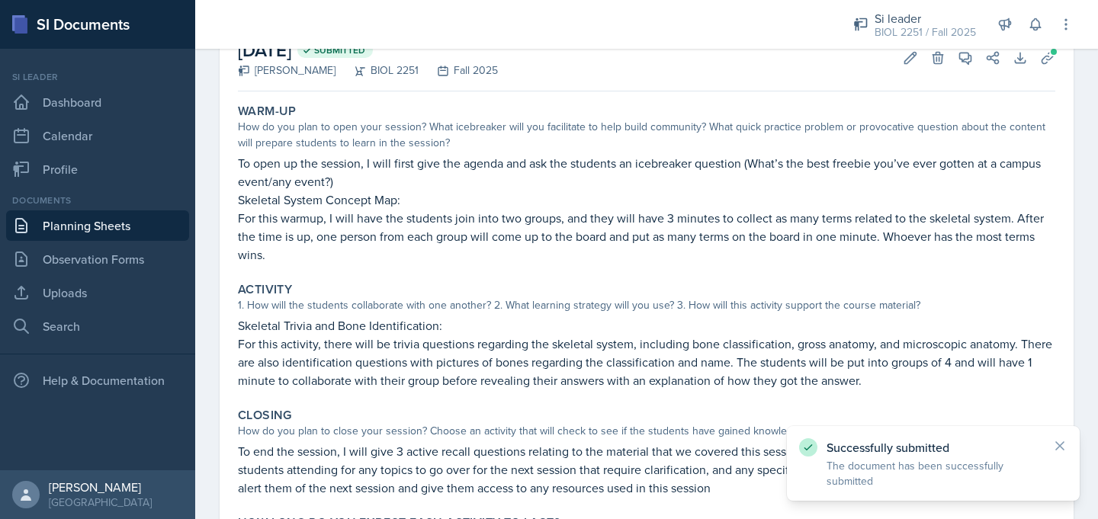
scroll to position [0, 0]
